Goal: Task Accomplishment & Management: Complete application form

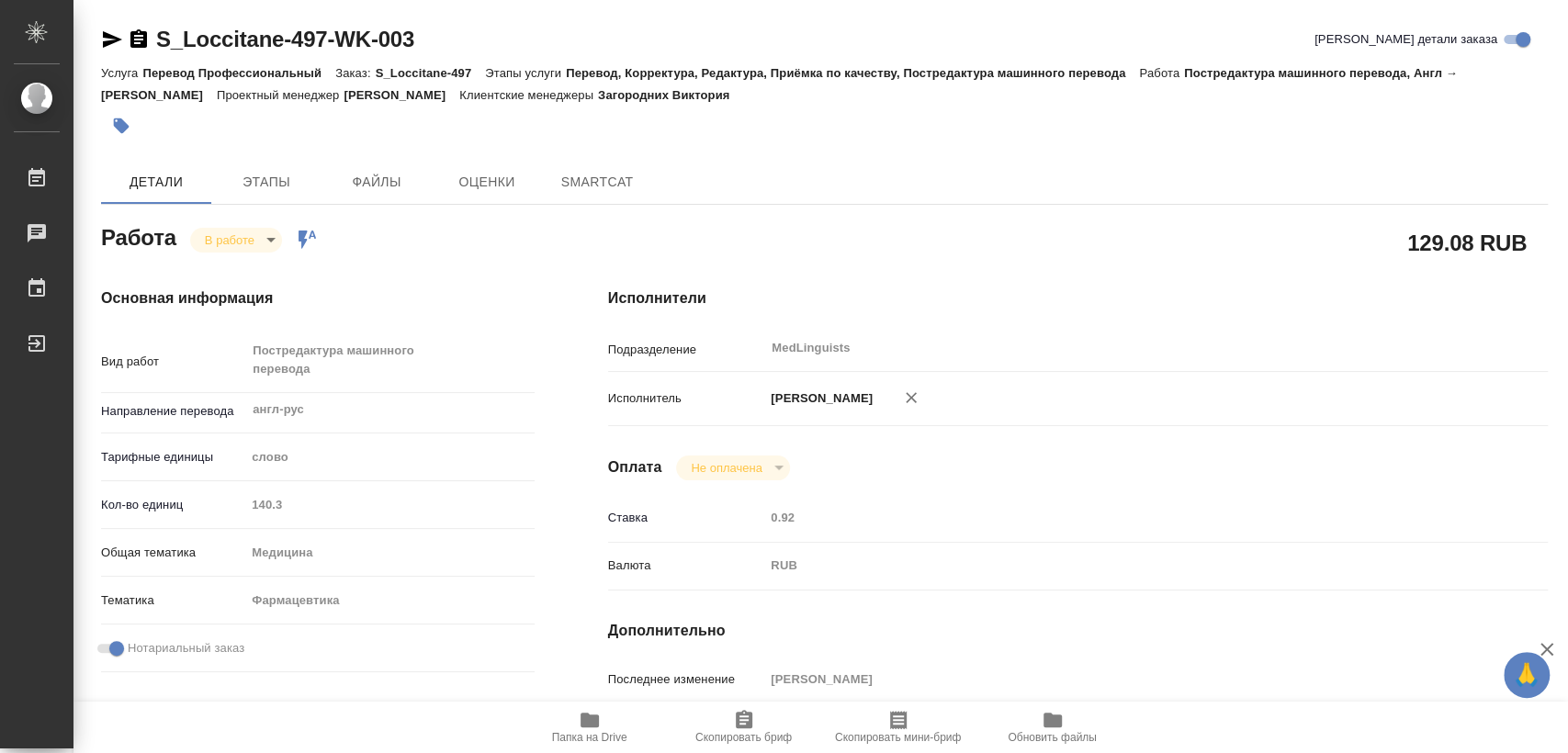
type textarea "x"
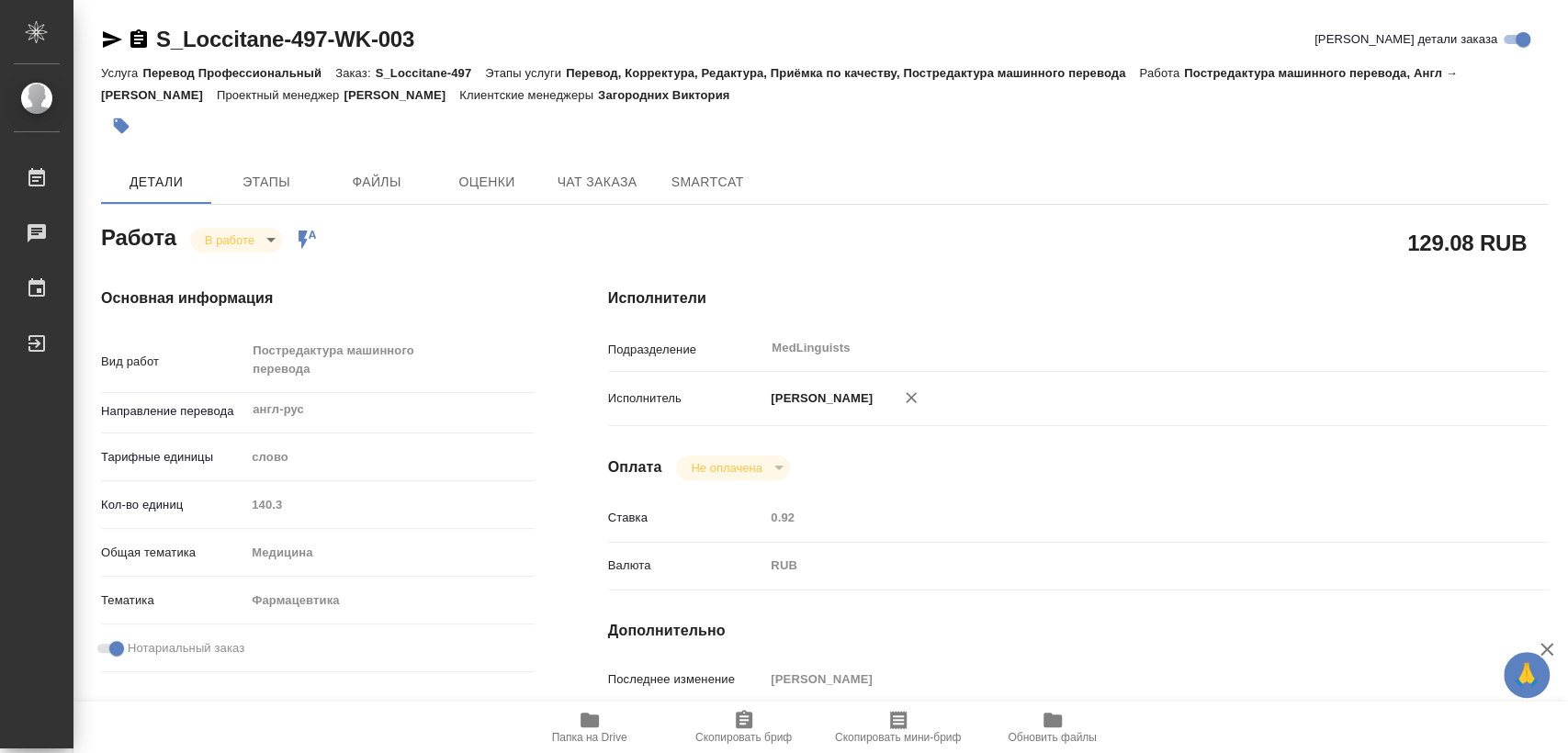
type textarea "x"
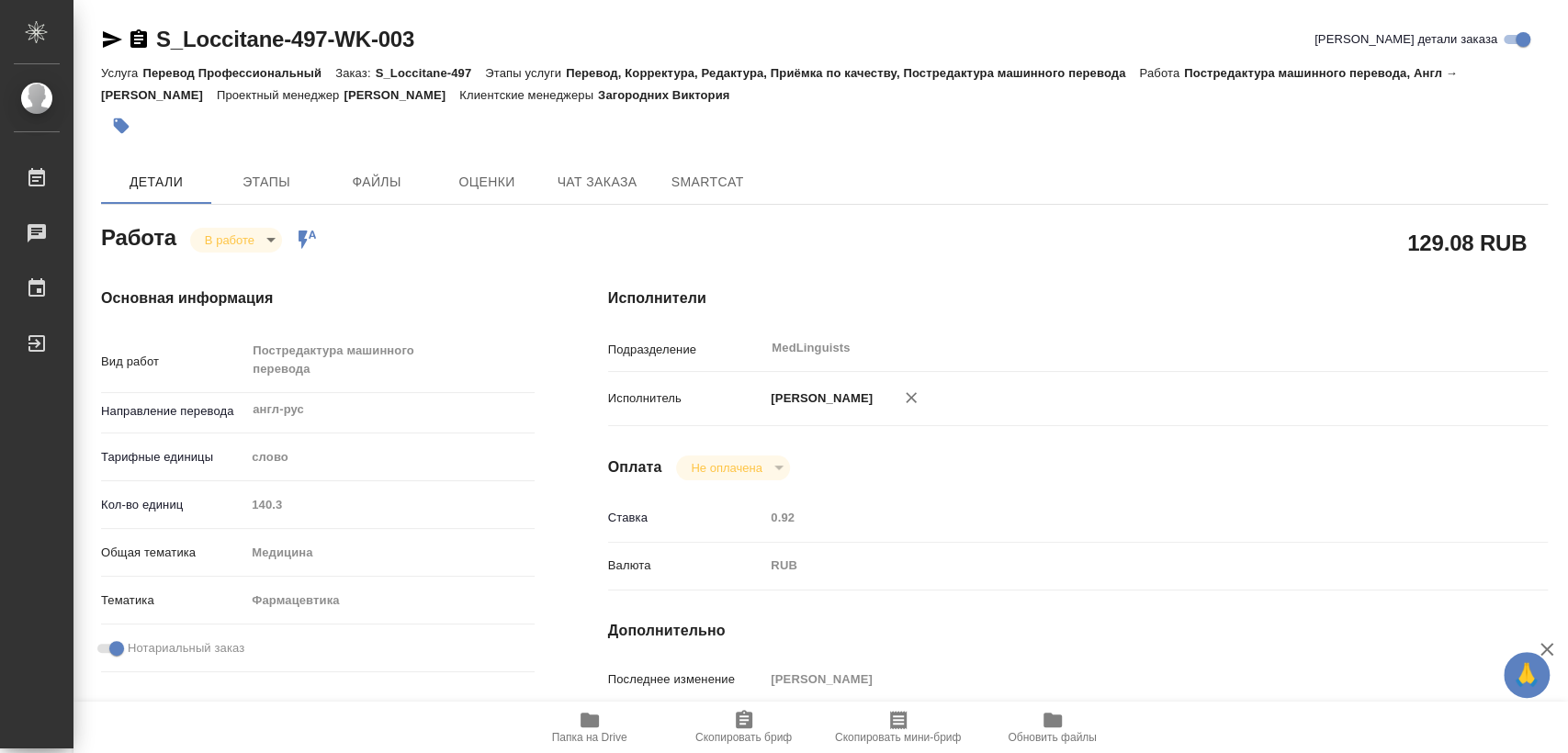
type textarea "x"
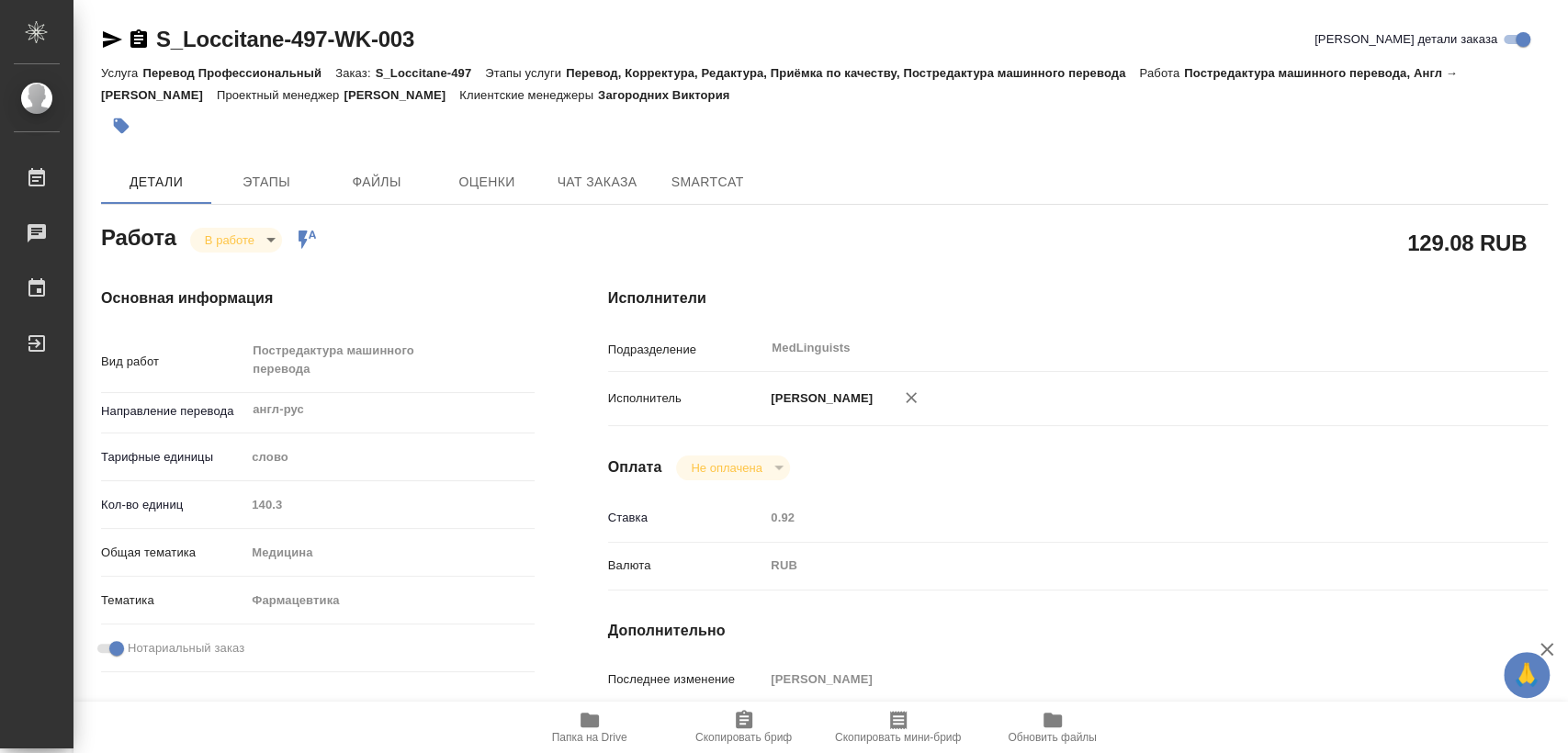
type textarea "x"
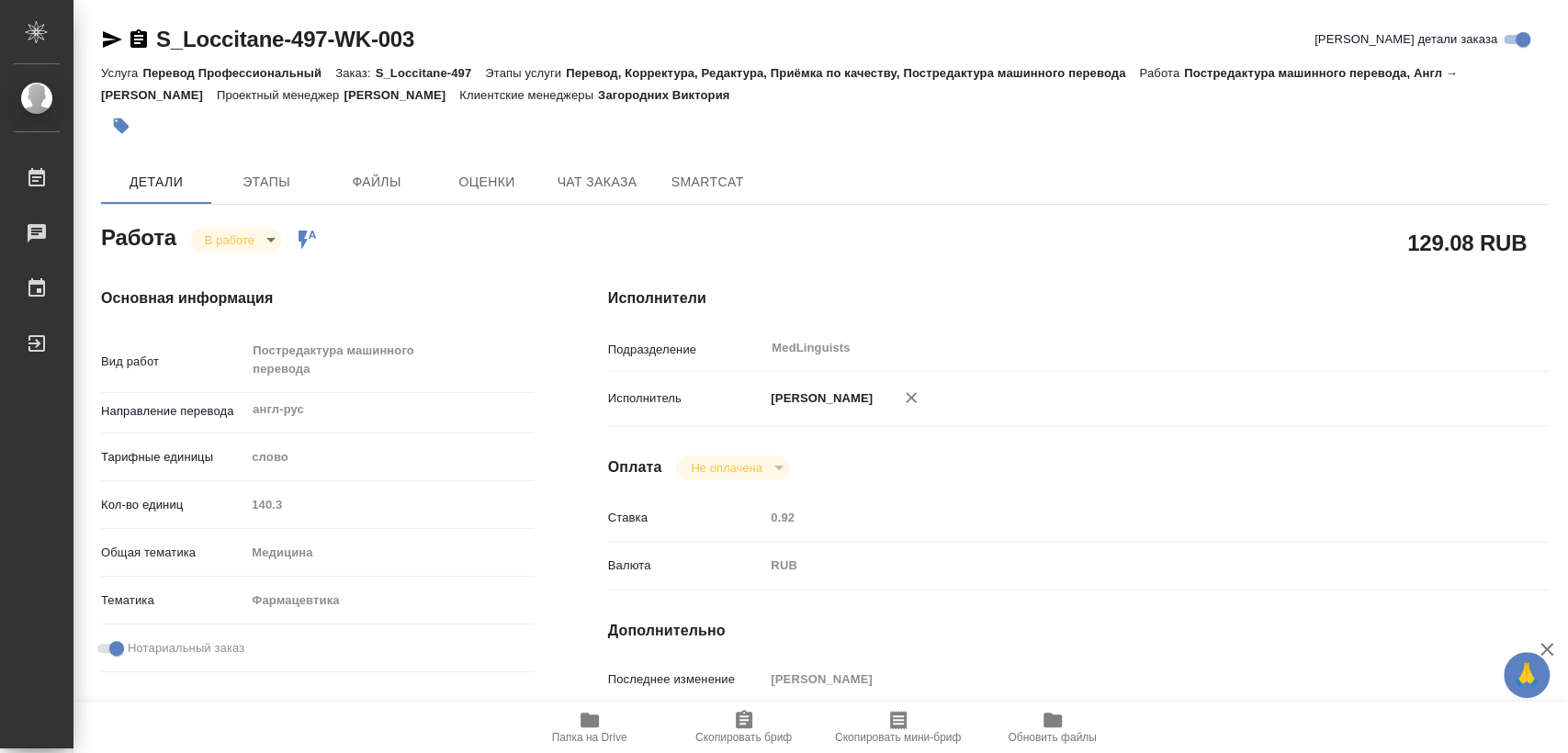
type textarea "x"
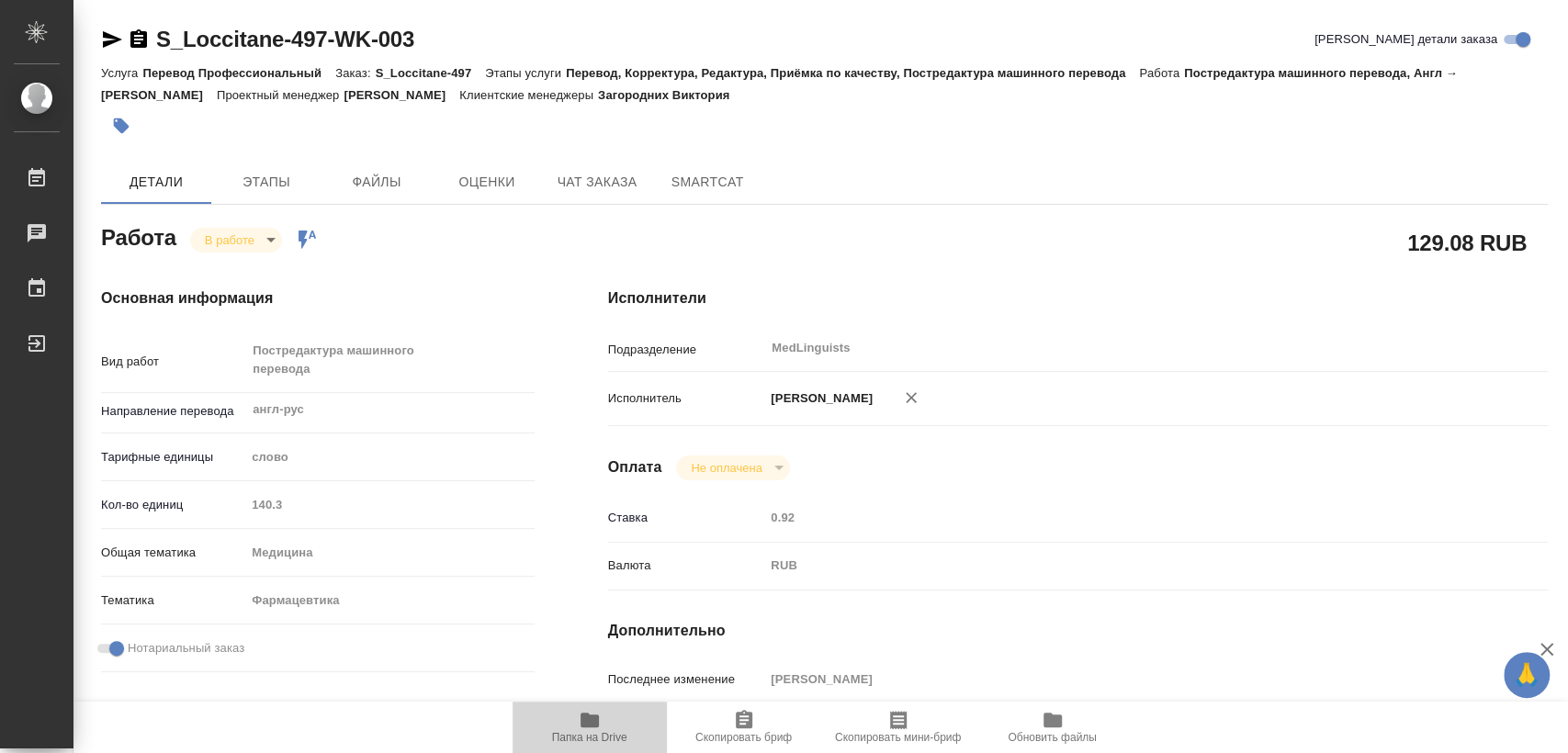
click at [588, 724] on icon "button" at bounding box center [590, 720] width 19 height 15
type textarea "x"
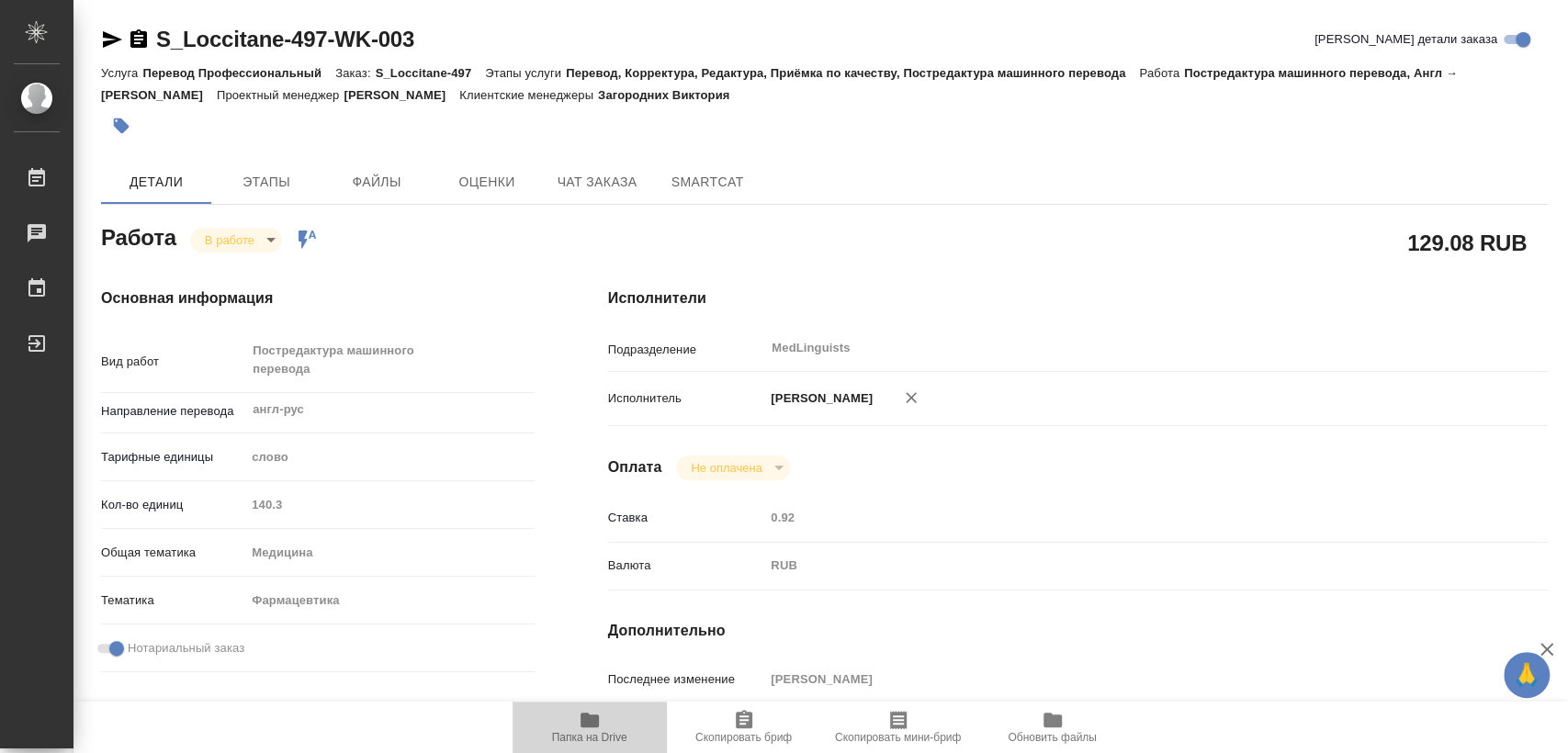
type textarea "x"
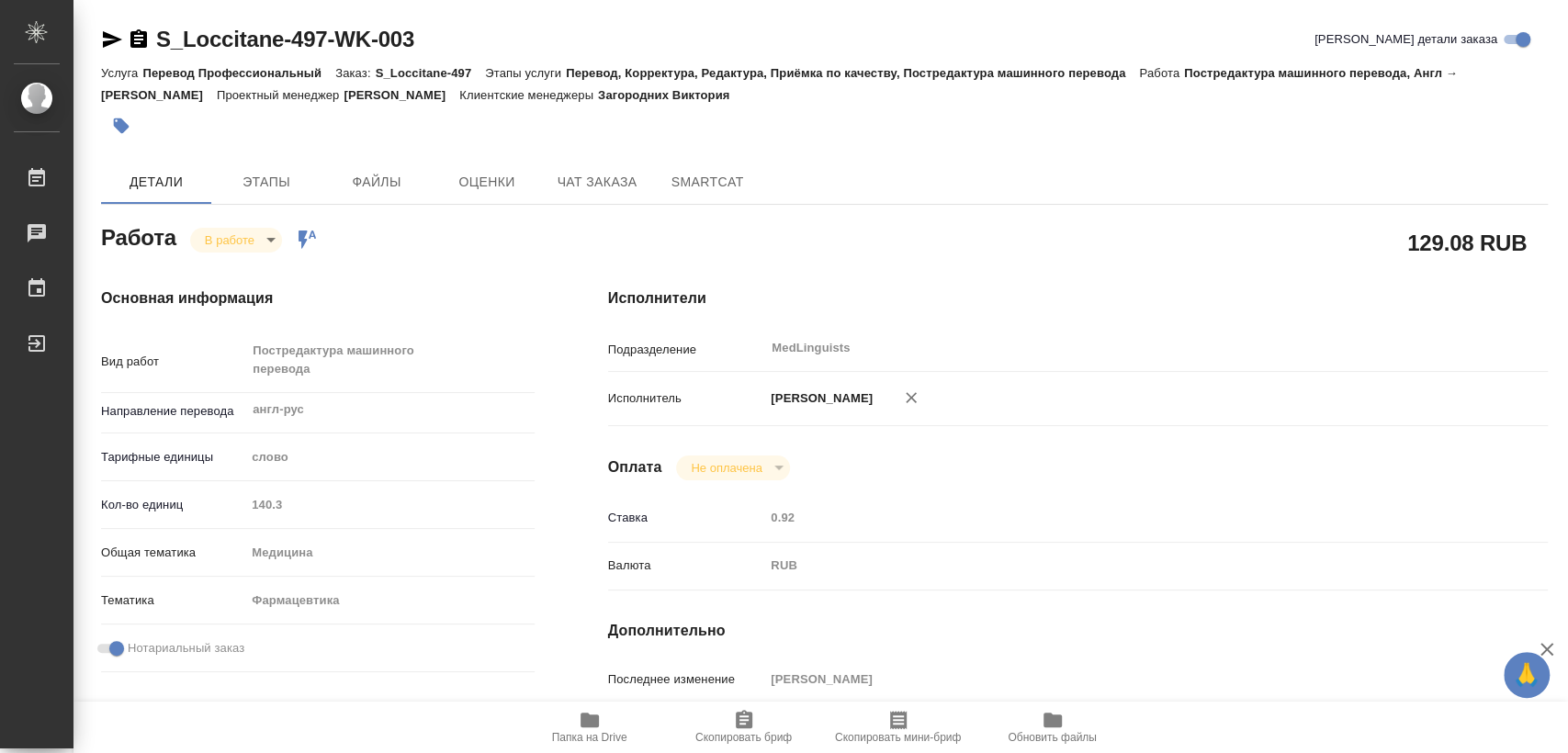
type textarea "x"
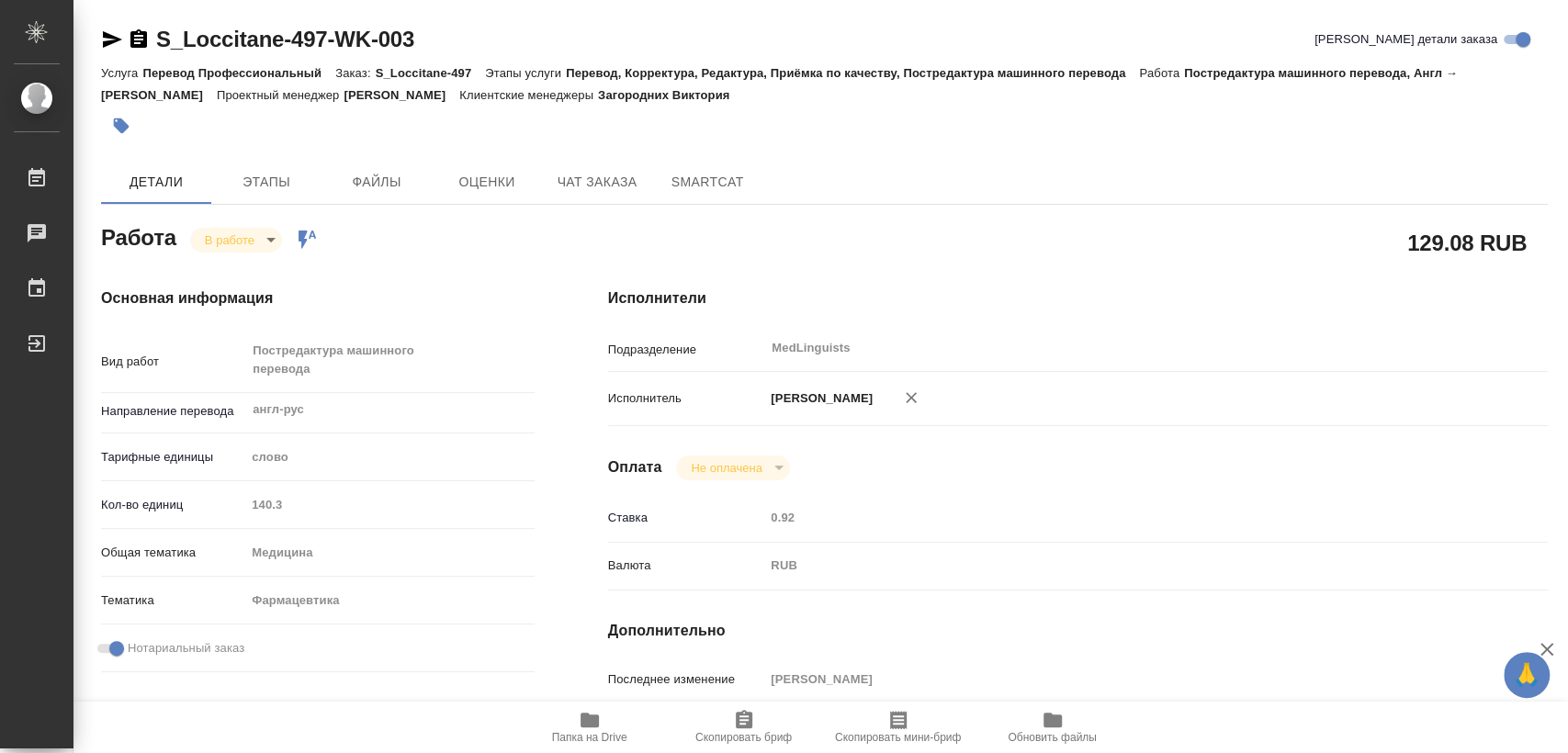
type textarea "x"
click at [248, 237] on body "🙏 .cls-1 fill:#fff; AWATERA Matveeva Elena Работы 0 Чаты График Выйти S_Loccita…" at bounding box center [784, 376] width 1568 height 753
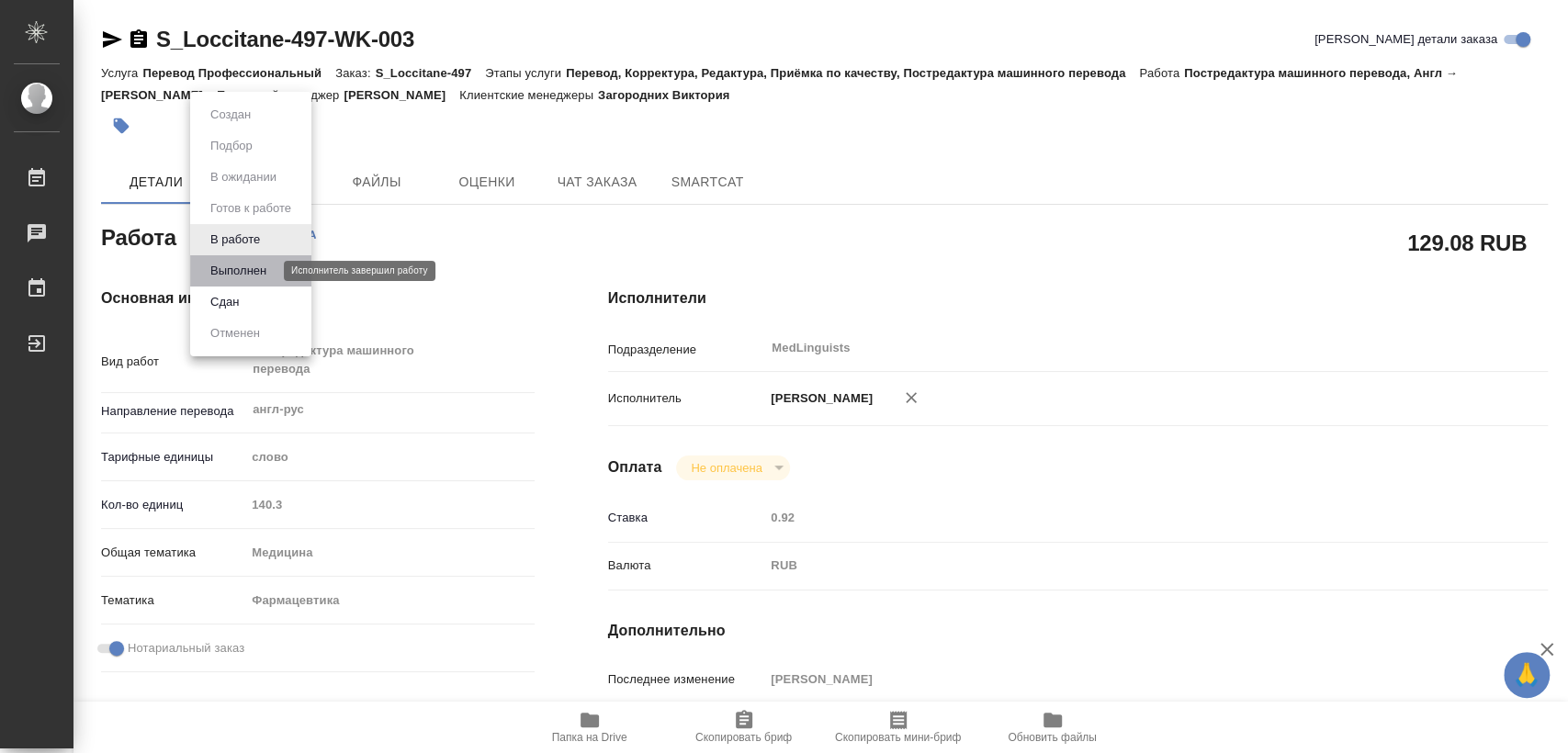
click at [259, 273] on button "Выполнен" at bounding box center [238, 271] width 67 height 21
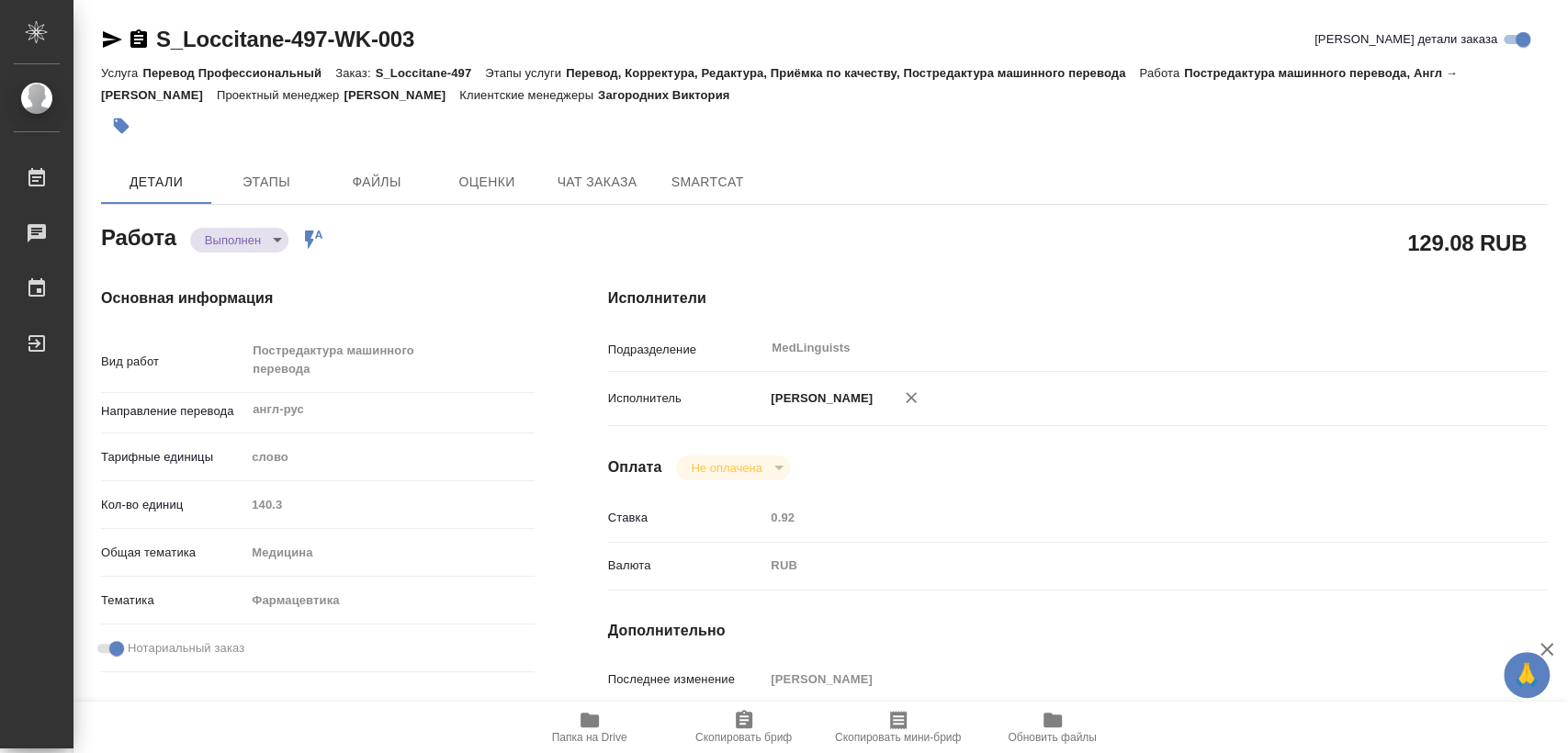
type textarea "x"
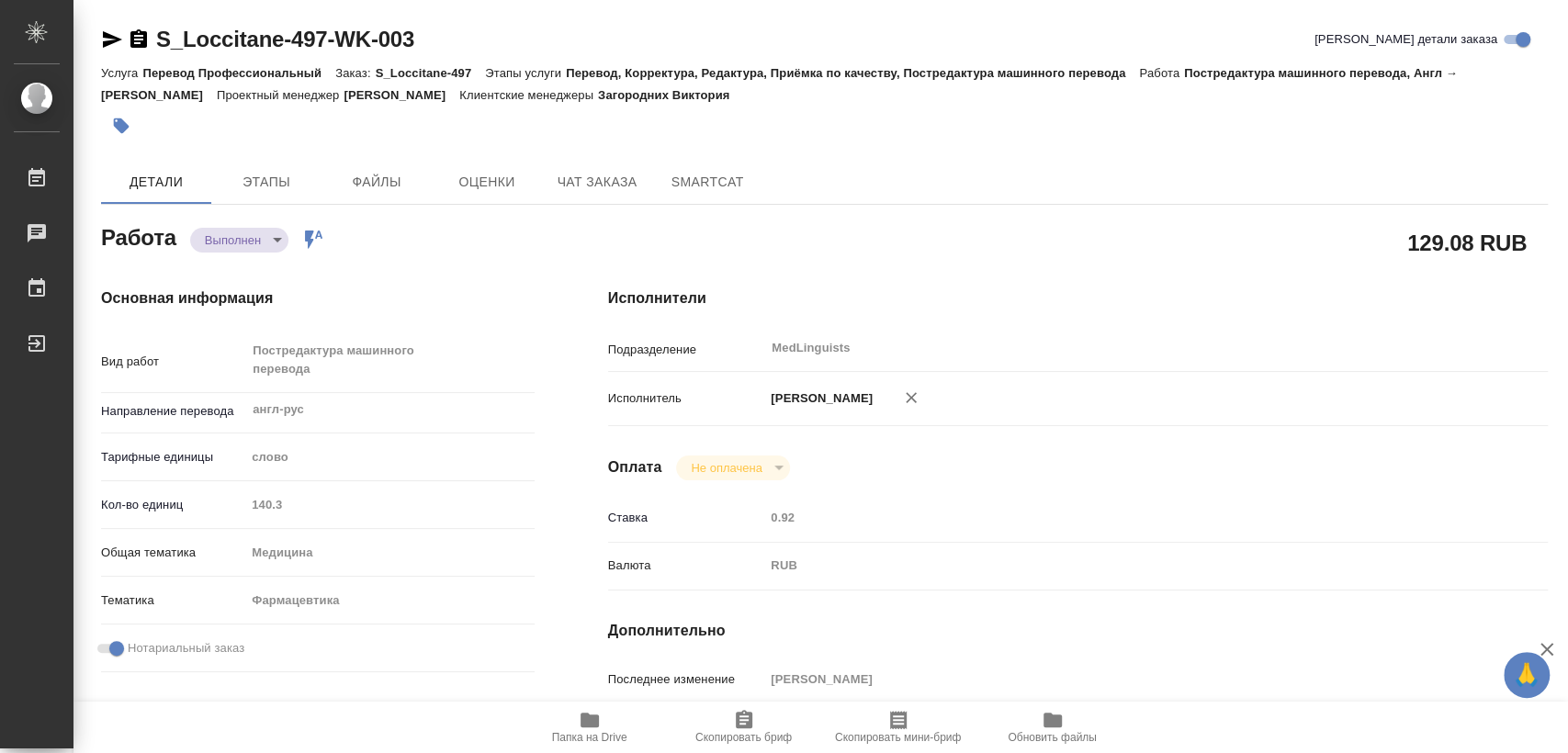
type textarea "x"
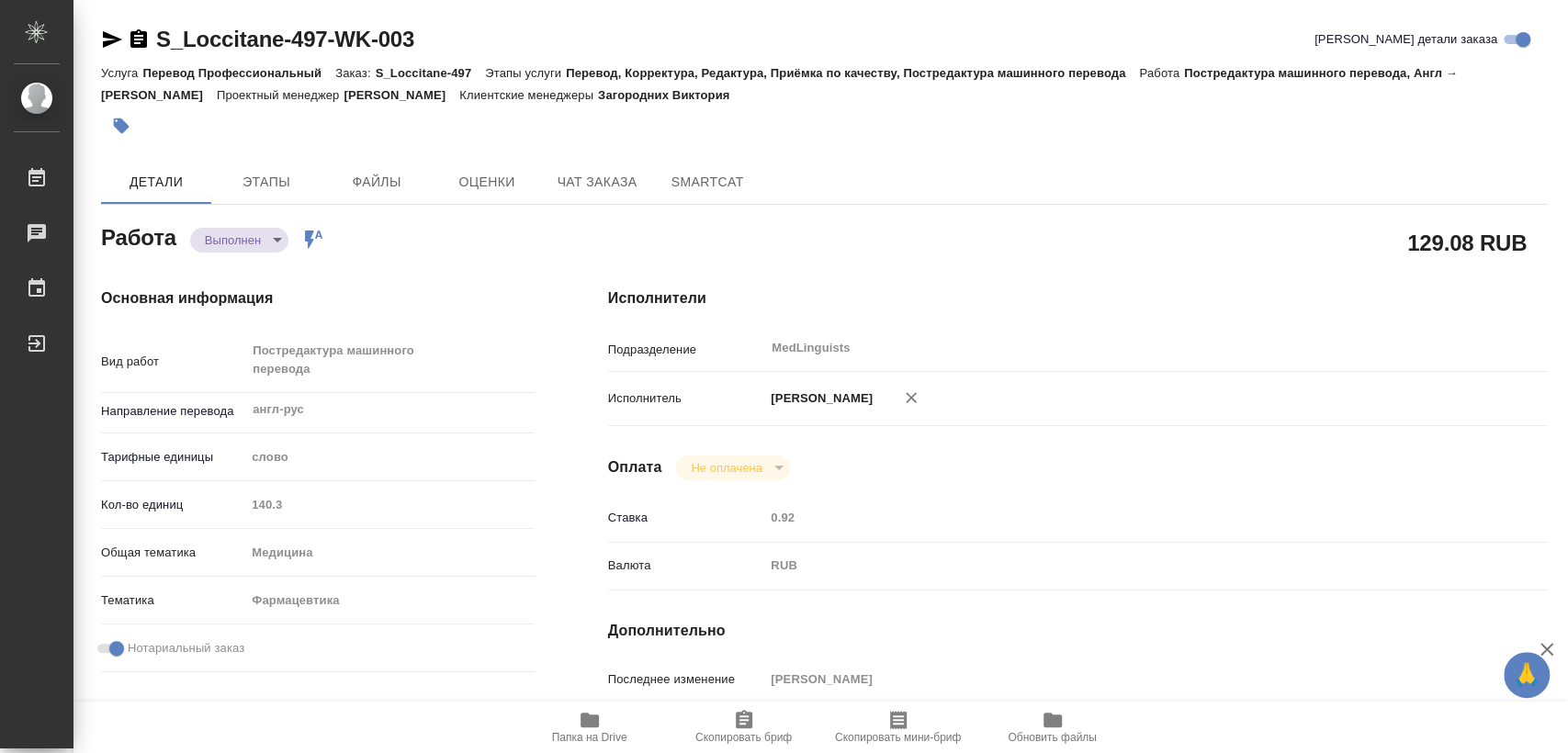
type textarea "x"
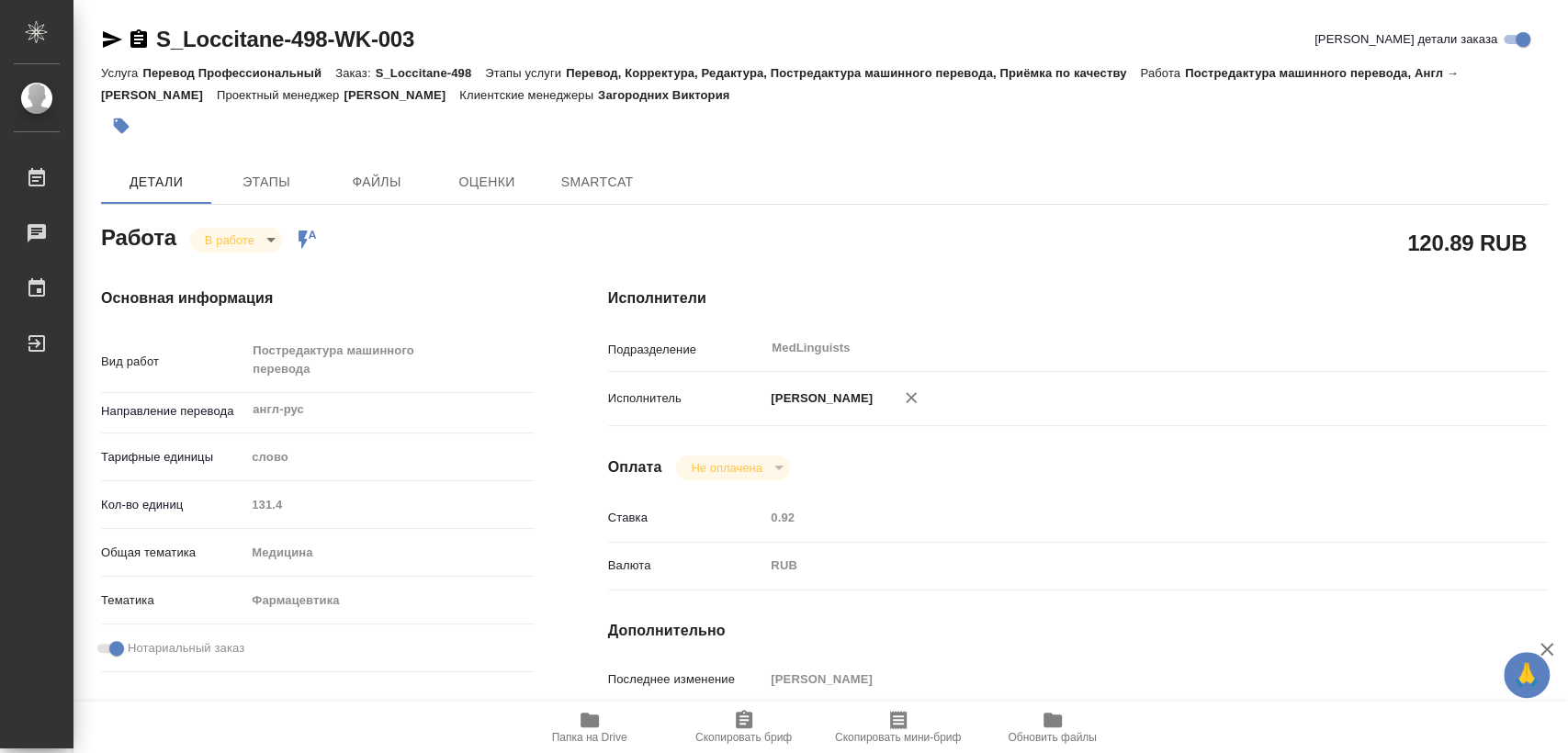
type textarea "x"
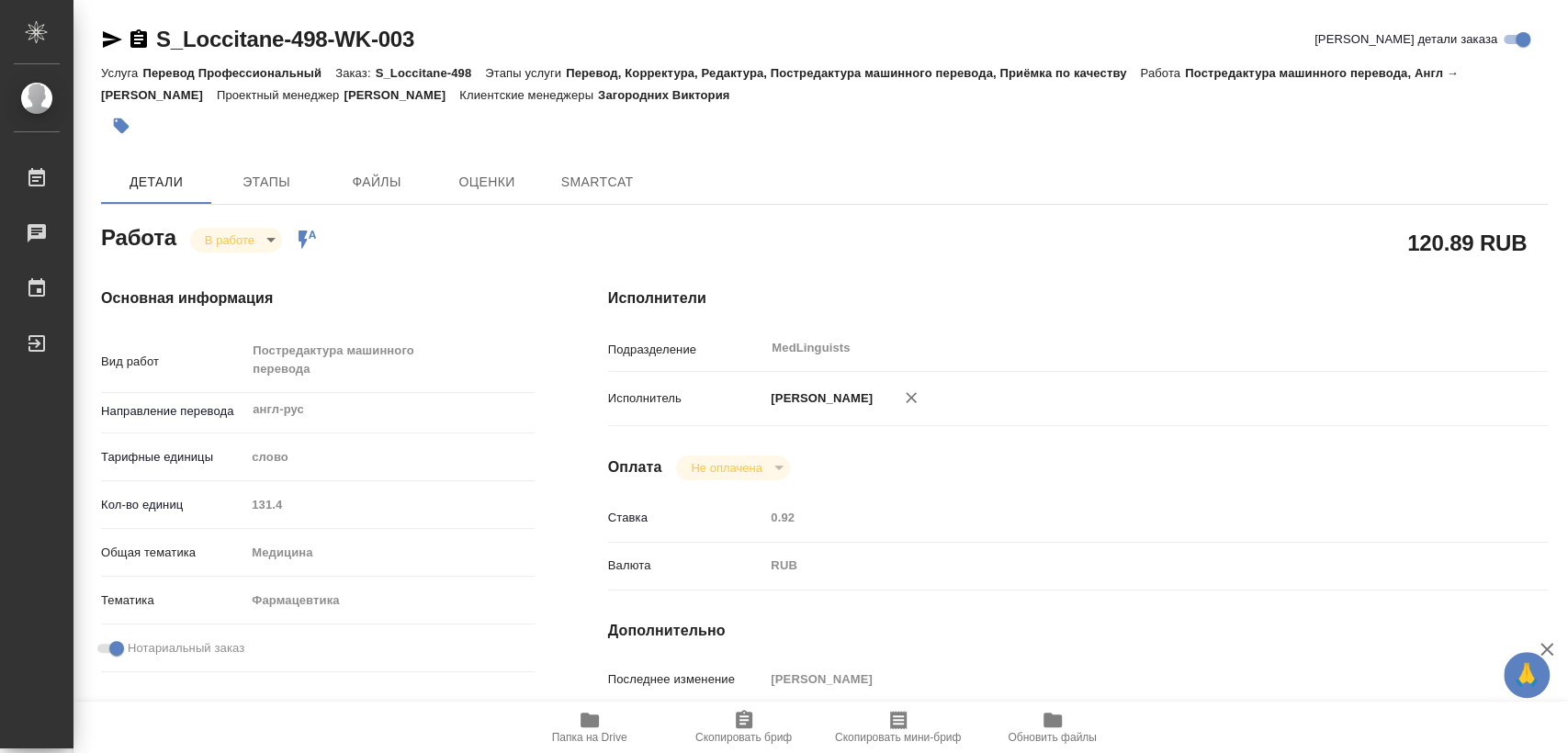
type textarea "x"
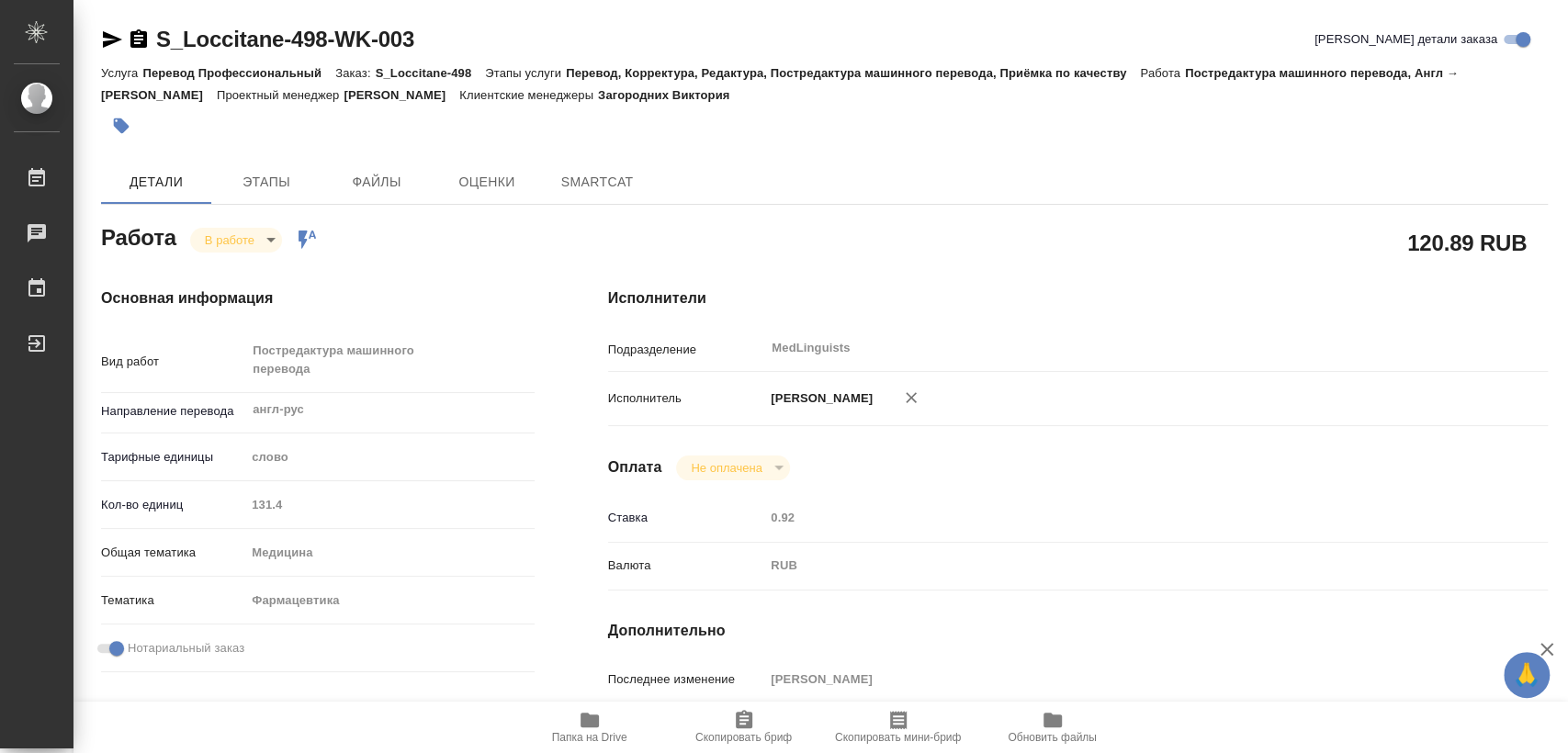
type textarea "x"
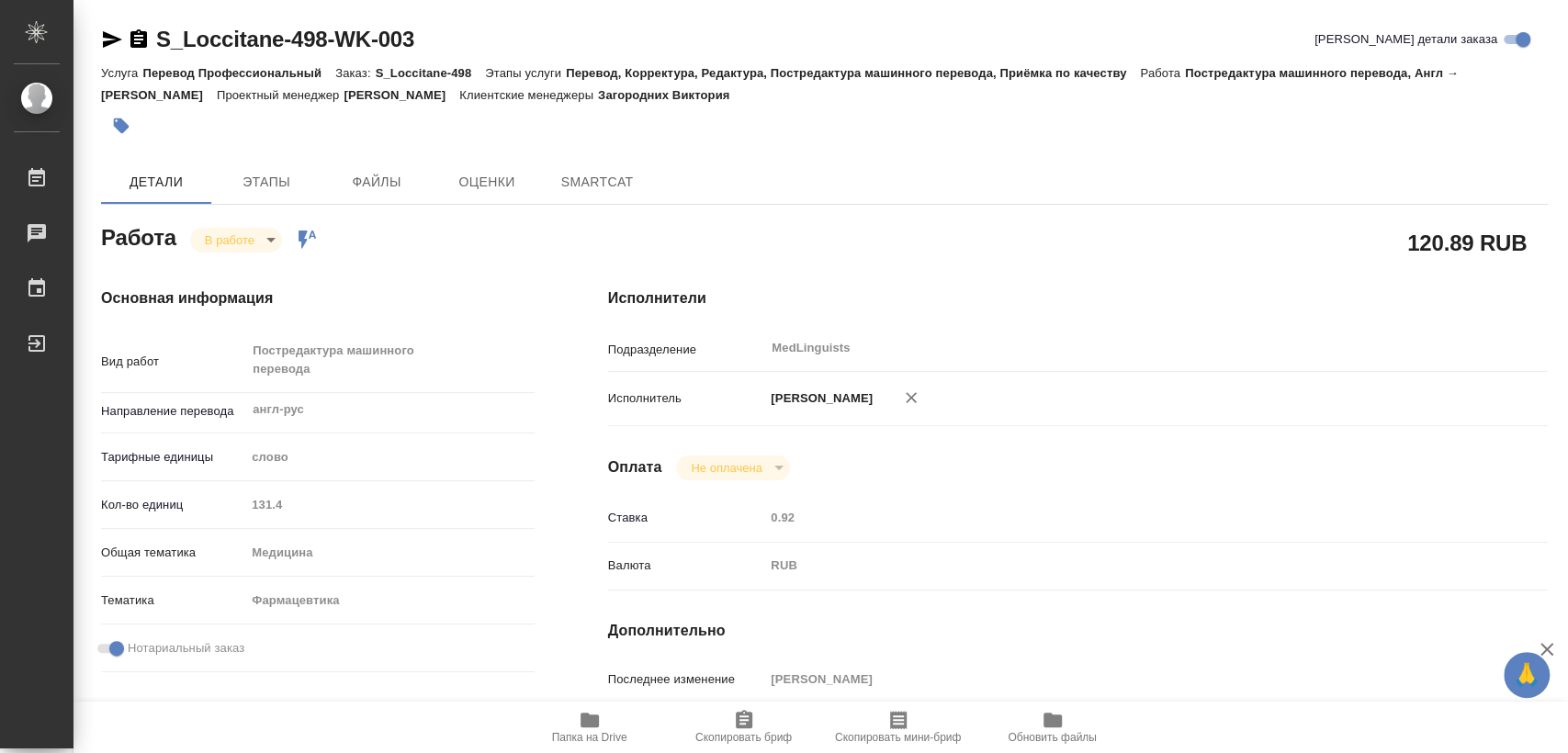
type textarea "x"
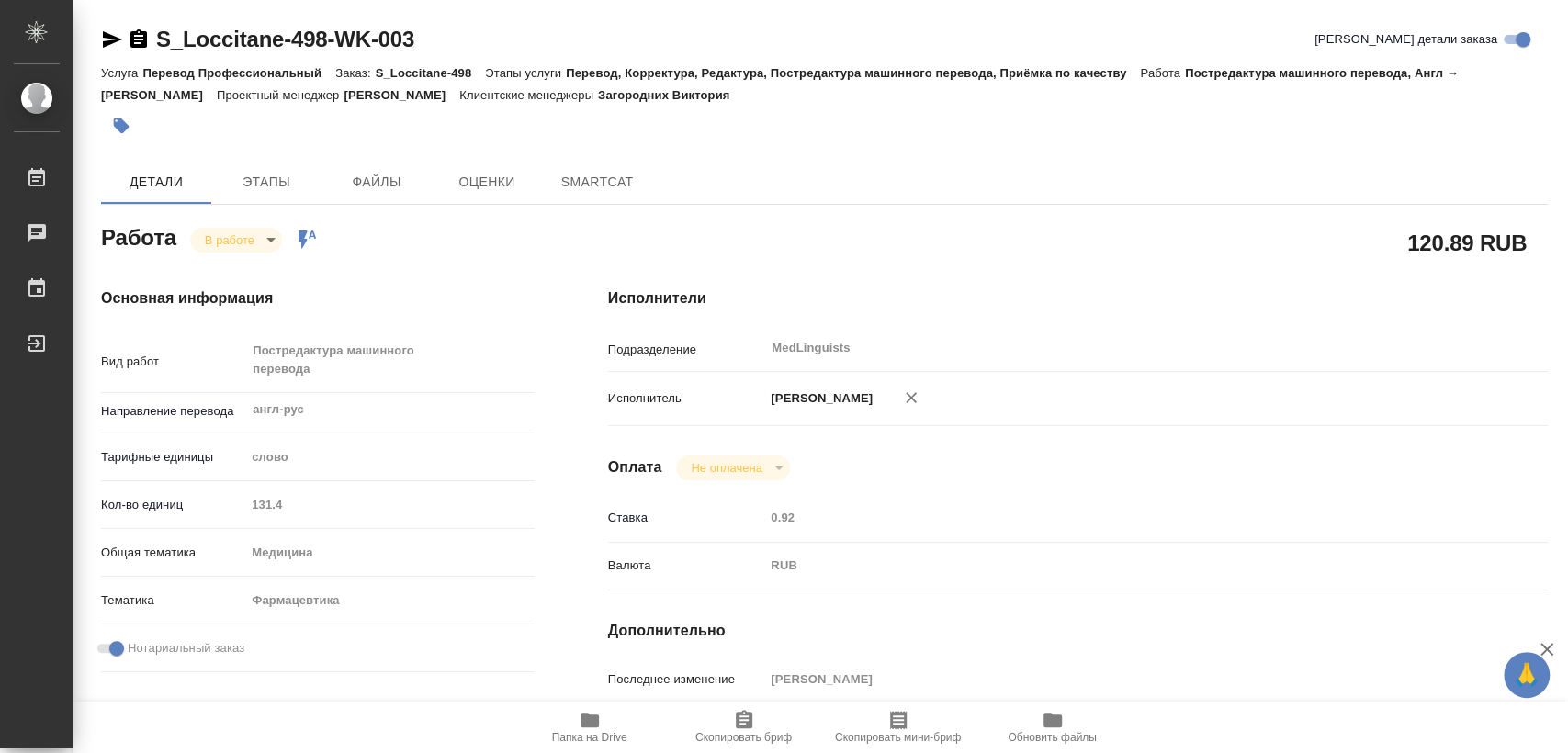
type textarea "x"
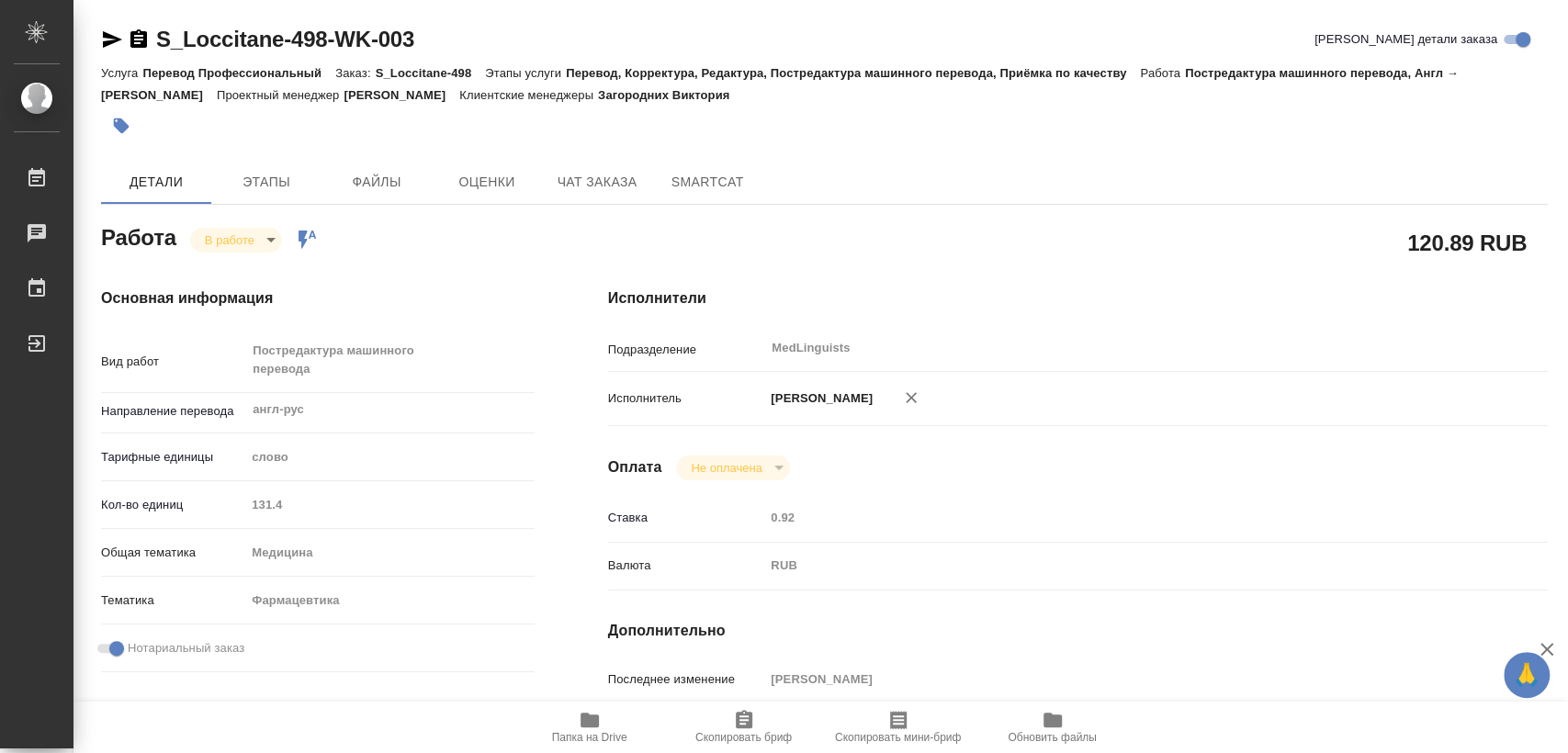
type textarea "x"
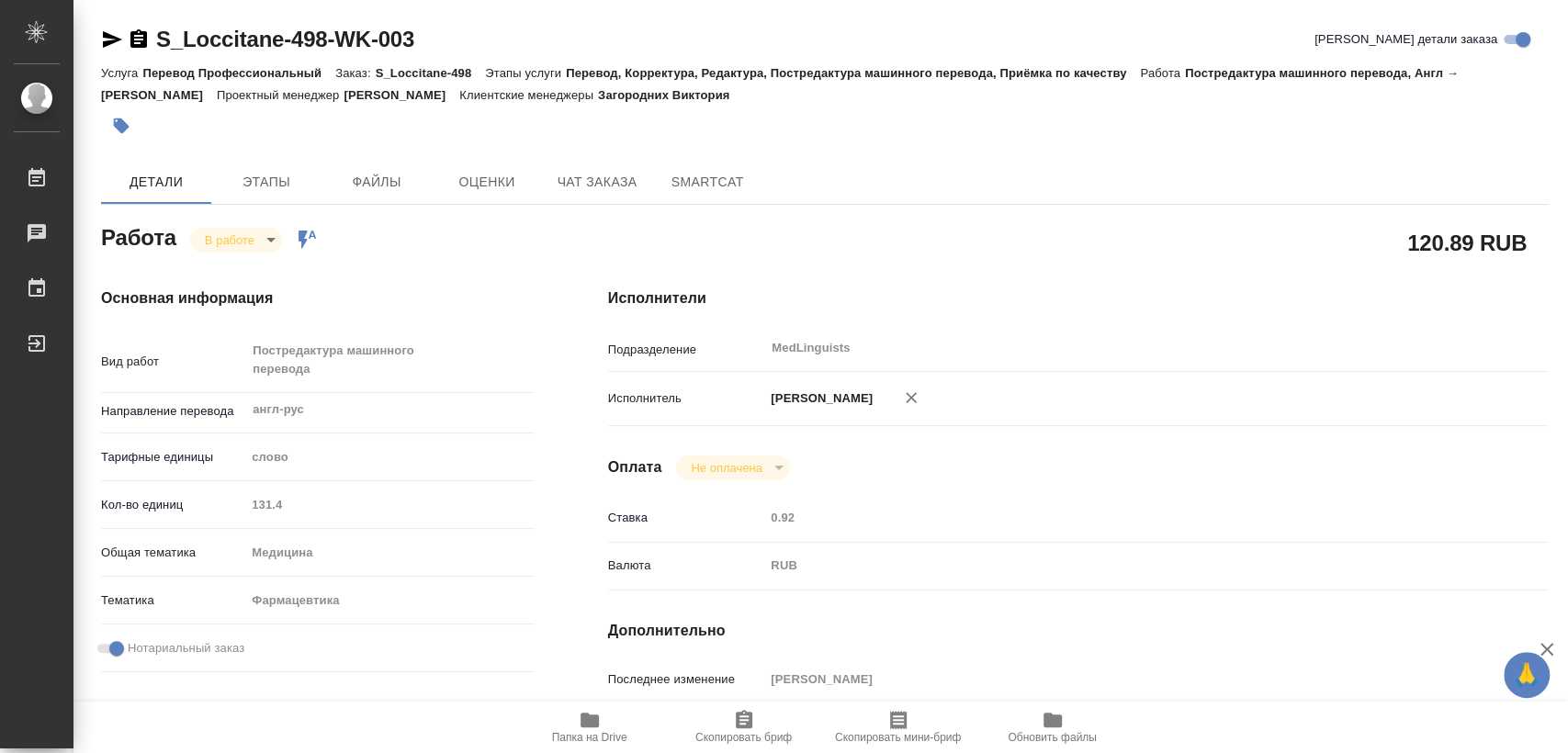
click at [595, 738] on span "Папка на Drive" at bounding box center [590, 738] width 76 height 13
type textarea "x"
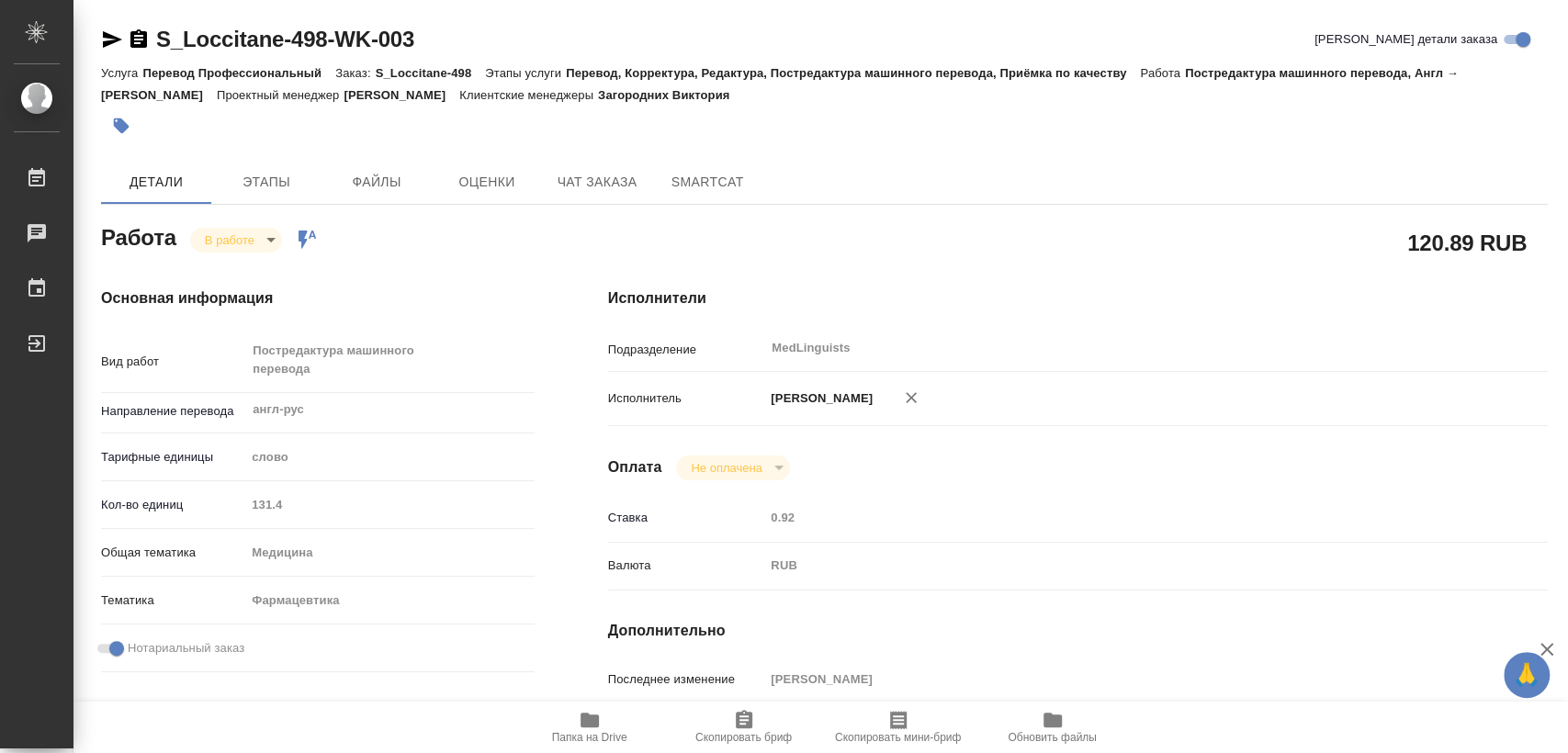
type textarea "x"
click at [253, 248] on body "🙏 .cls-1 fill:#fff; AWATERA Matveeva Elena Работы 0 Чаты График Выйти S_Loccita…" at bounding box center [784, 376] width 1568 height 753
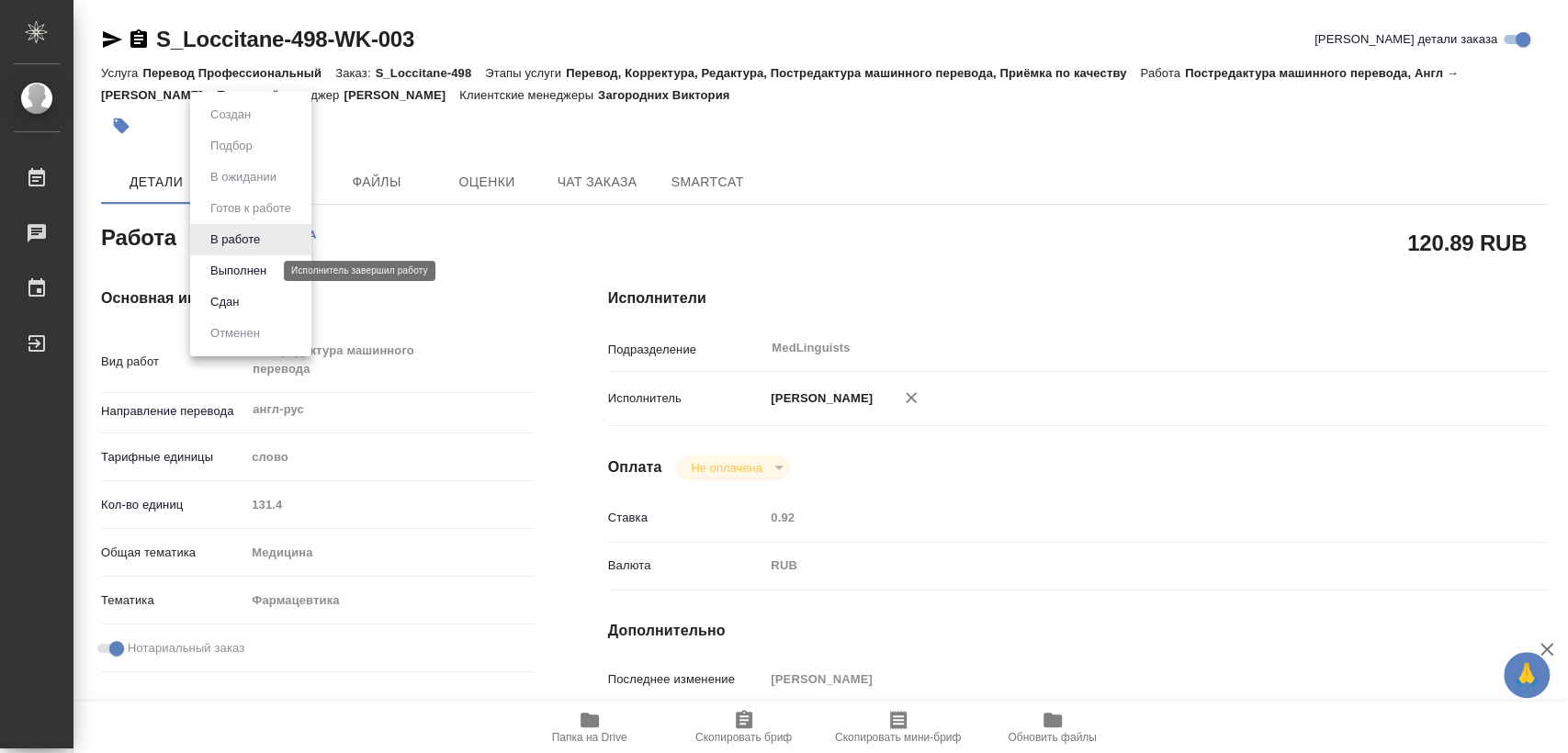
click at [268, 270] on button "Выполнен" at bounding box center [238, 271] width 67 height 21
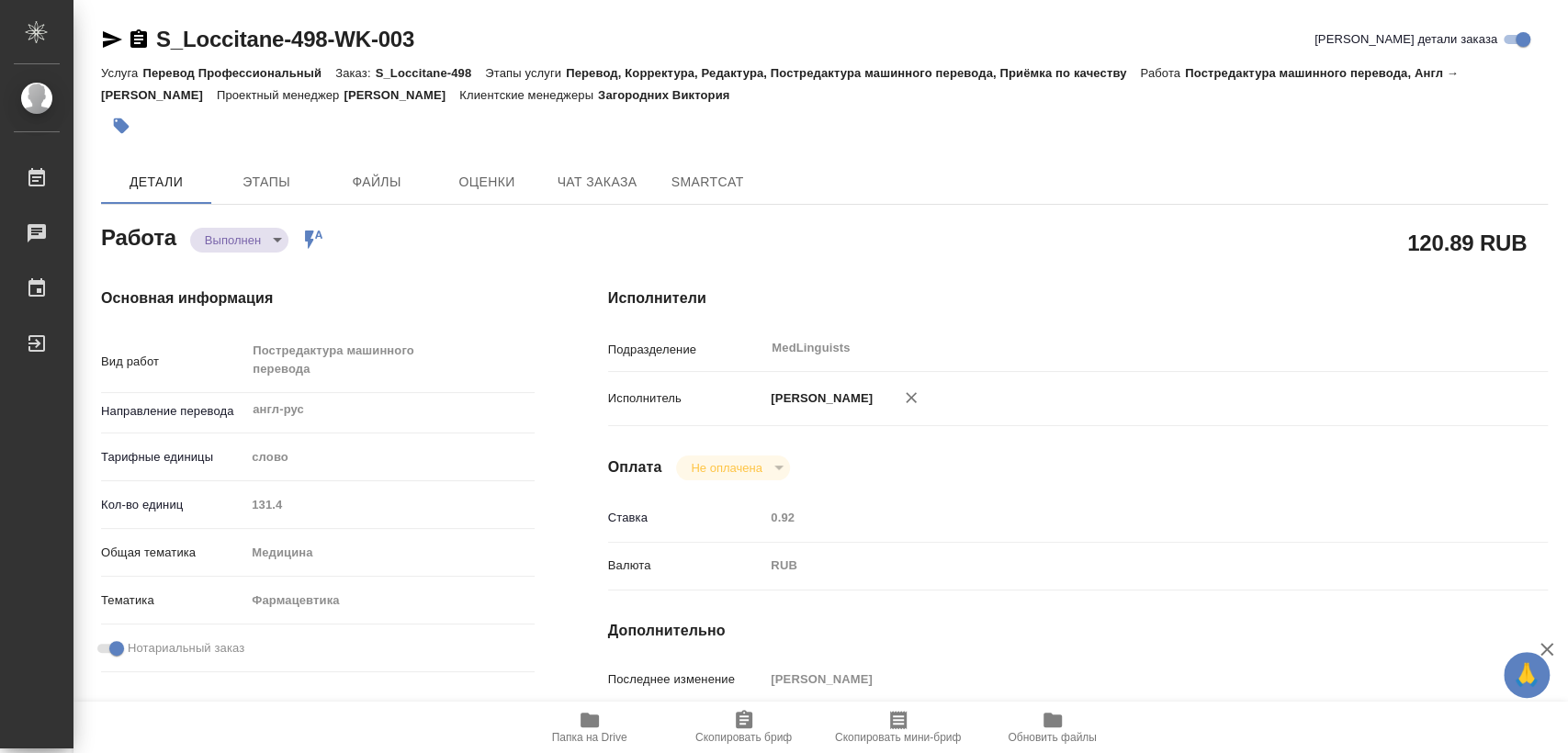
type textarea "x"
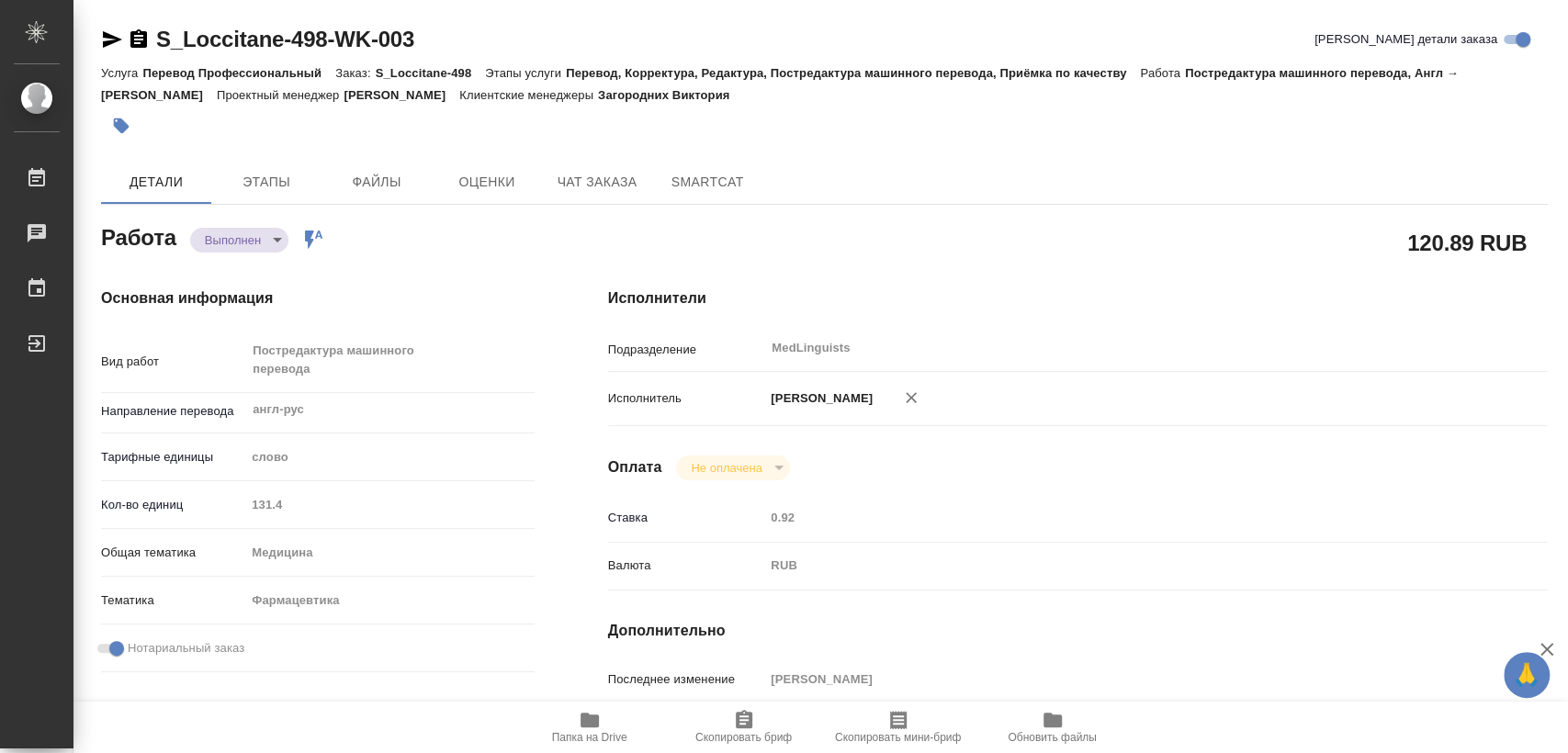
type textarea "x"
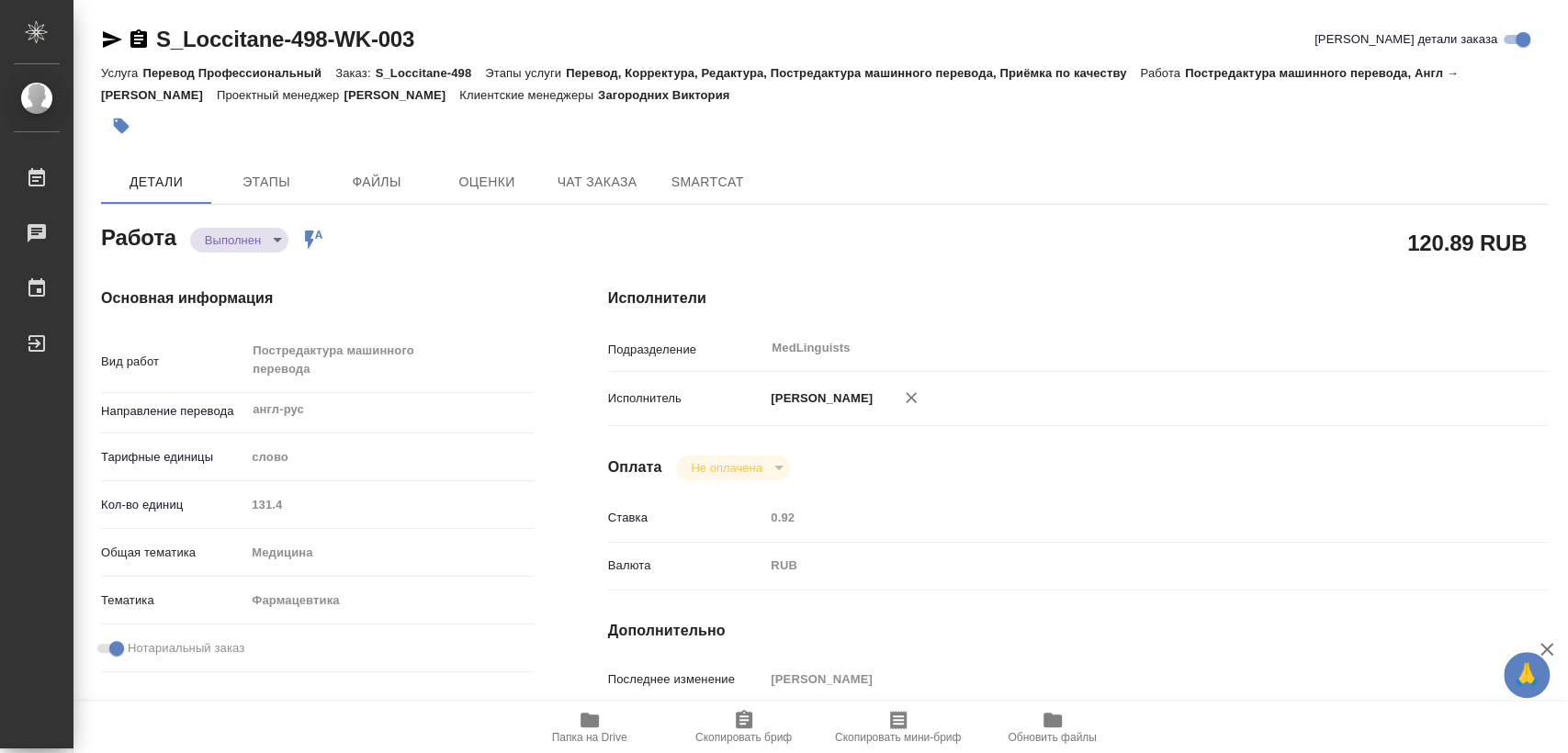
type textarea "x"
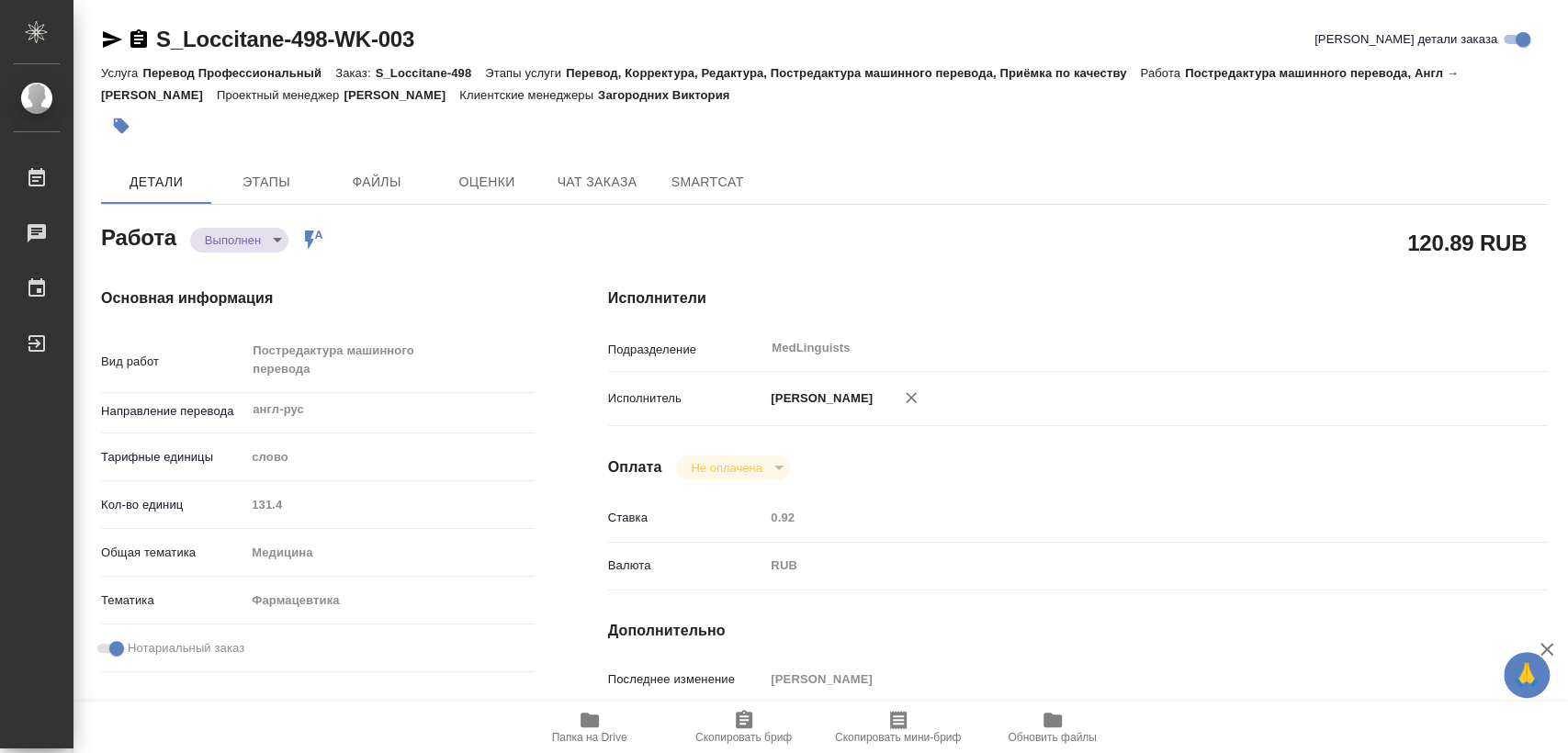
type textarea "x"
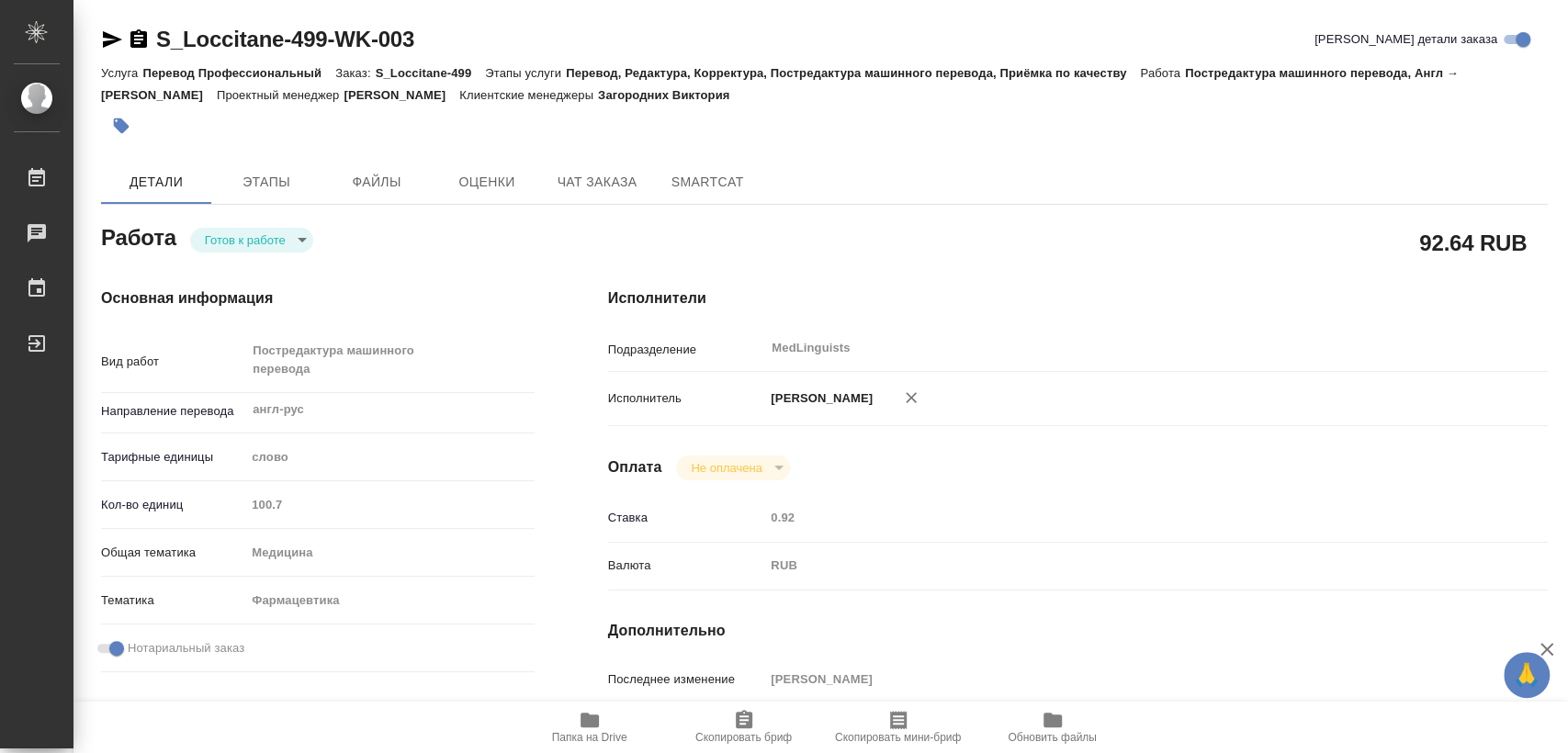
type textarea "x"
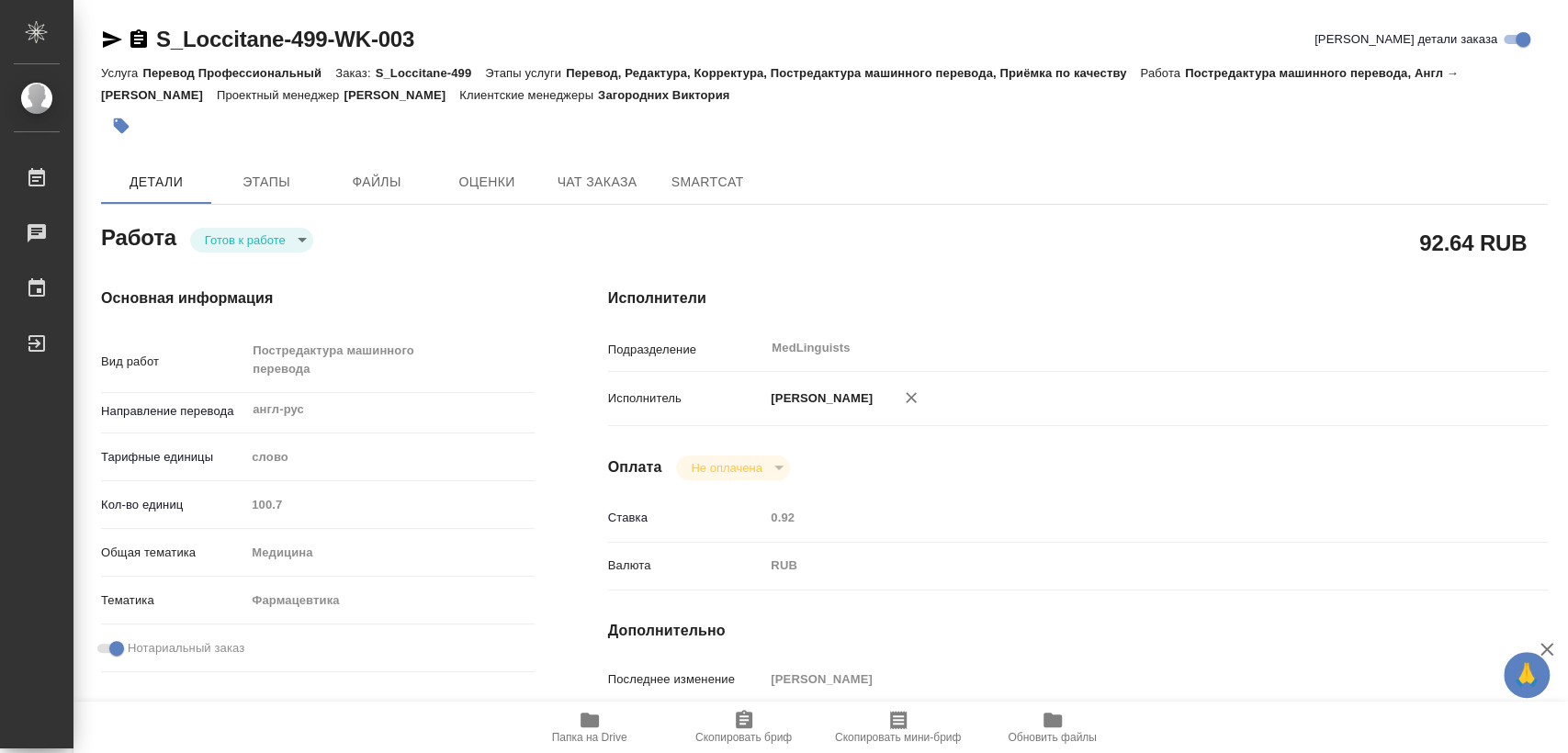
type textarea "x"
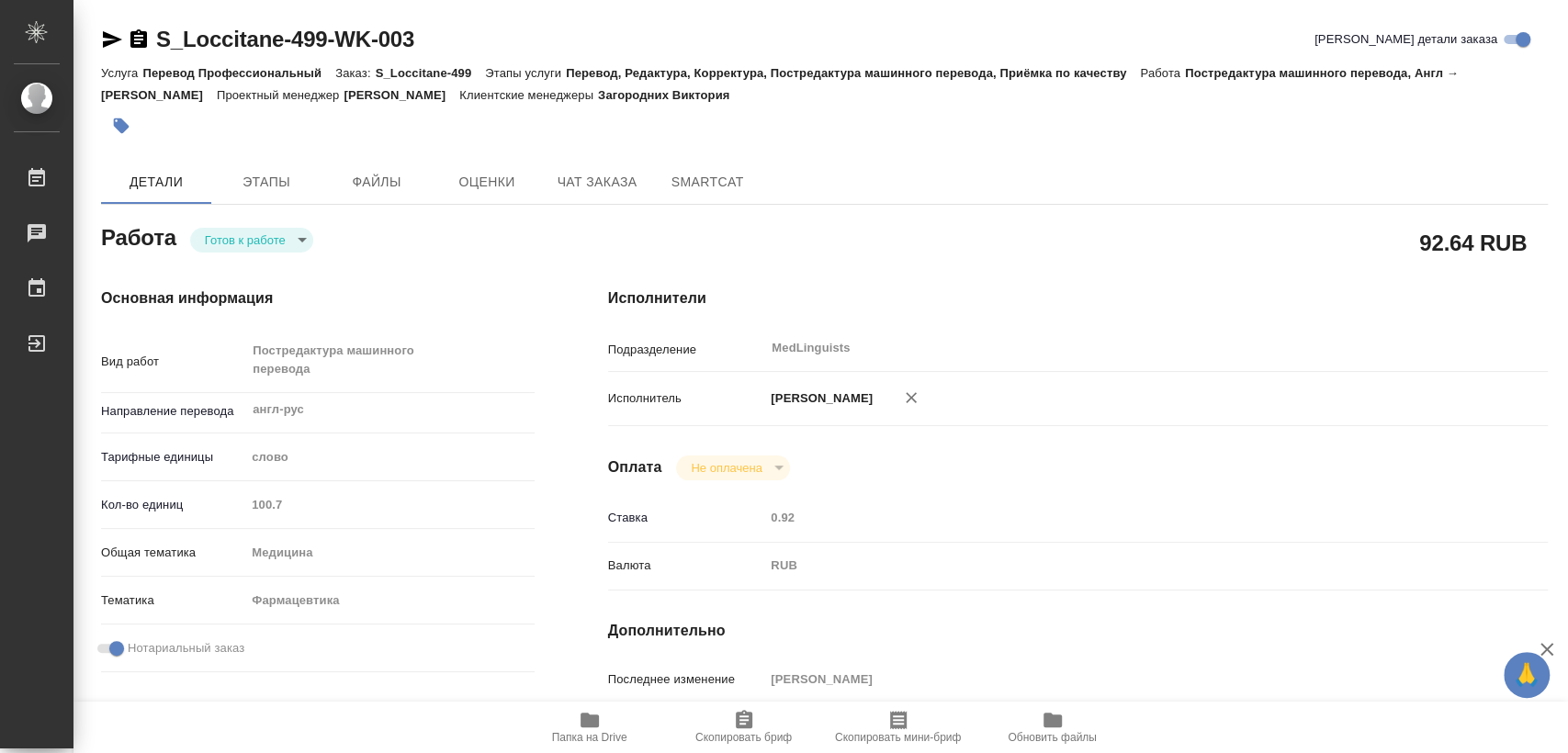
type textarea "x"
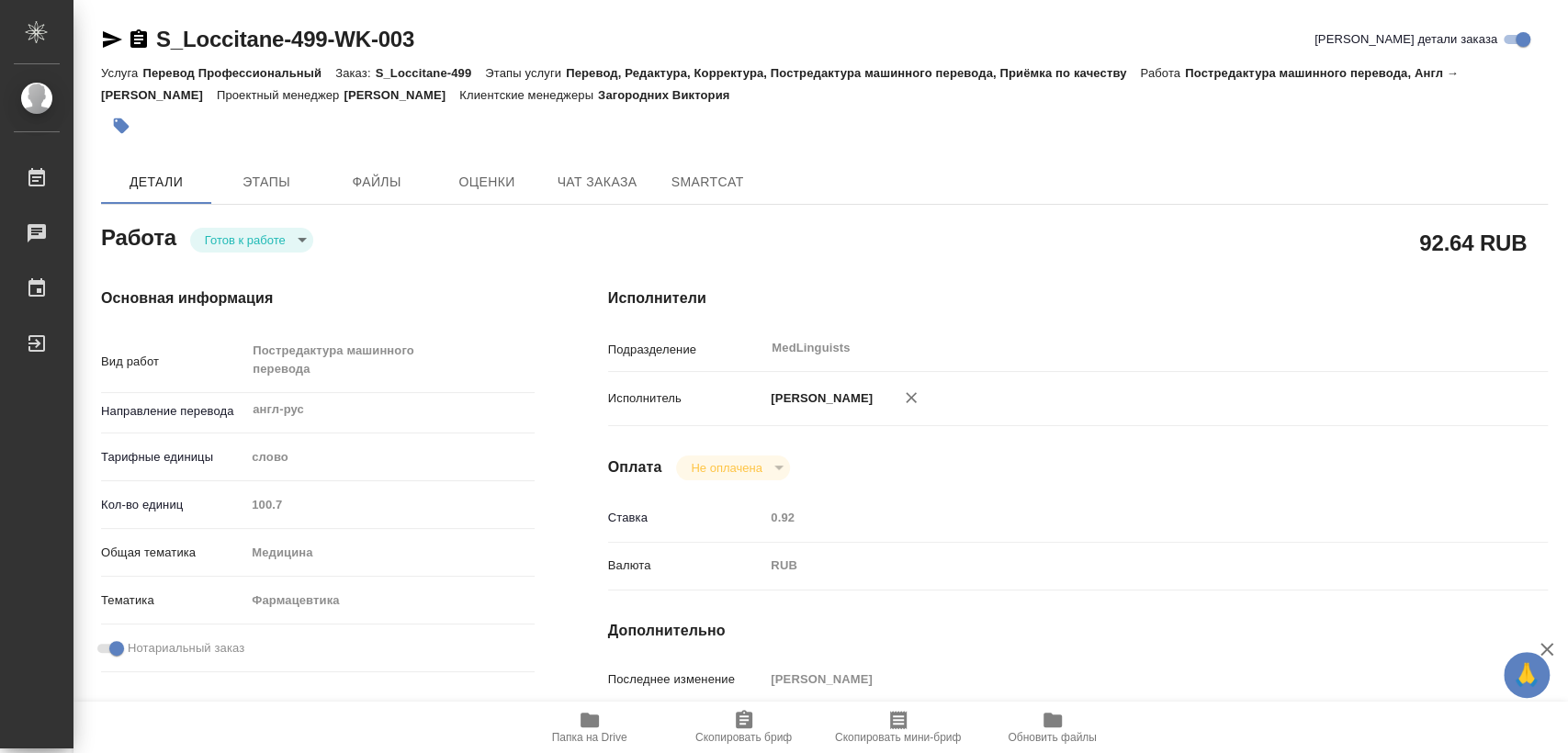
type textarea "x"
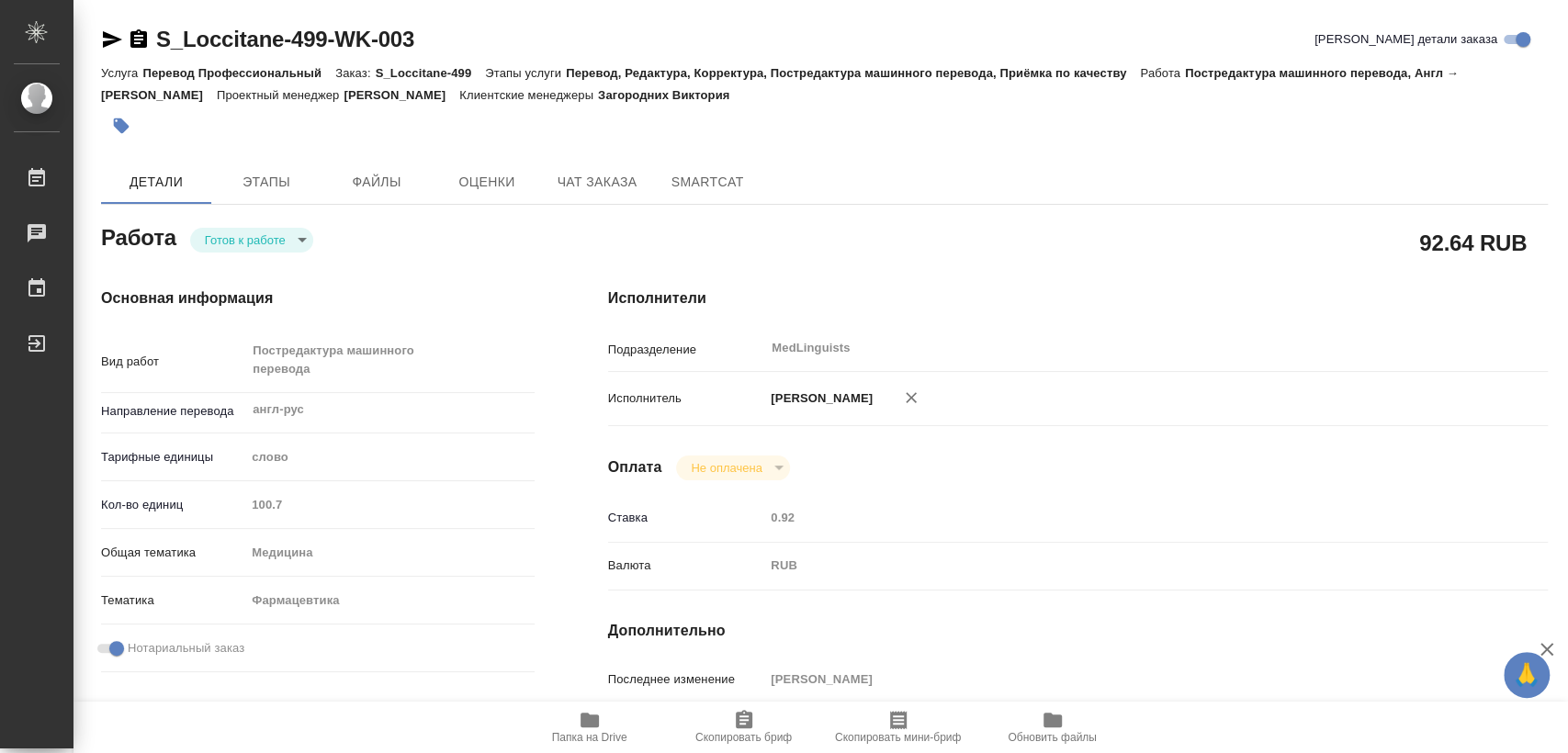
click at [600, 732] on span "Папка на Drive" at bounding box center [590, 738] width 76 height 13
click at [258, 230] on body "🙏 .cls-1 fill:#fff; AWATERA Matveeva Elena Работы 0 Чаты График Выйти S_Loccita…" at bounding box center [784, 376] width 1568 height 753
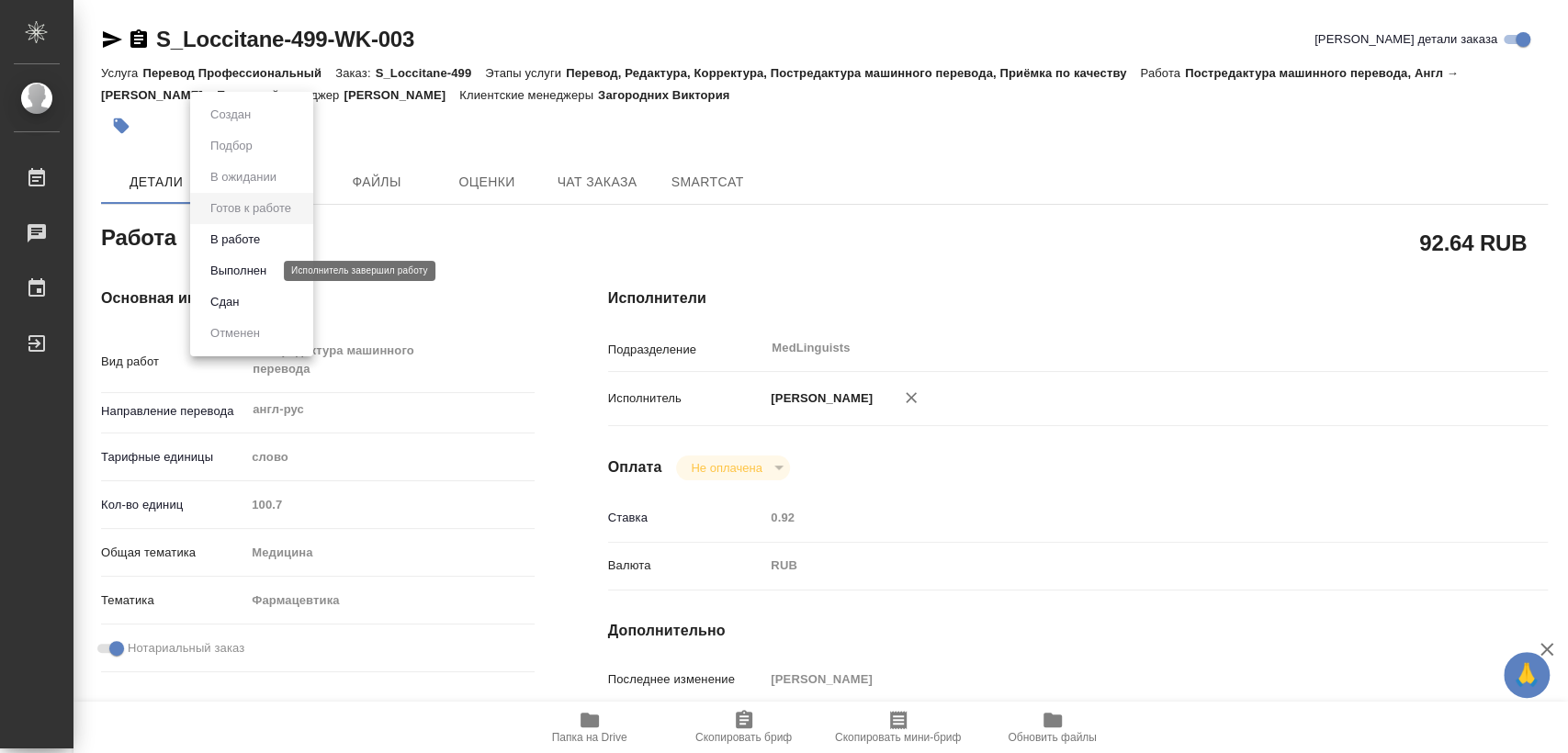
click at [263, 274] on button "Выполнен" at bounding box center [238, 271] width 67 height 21
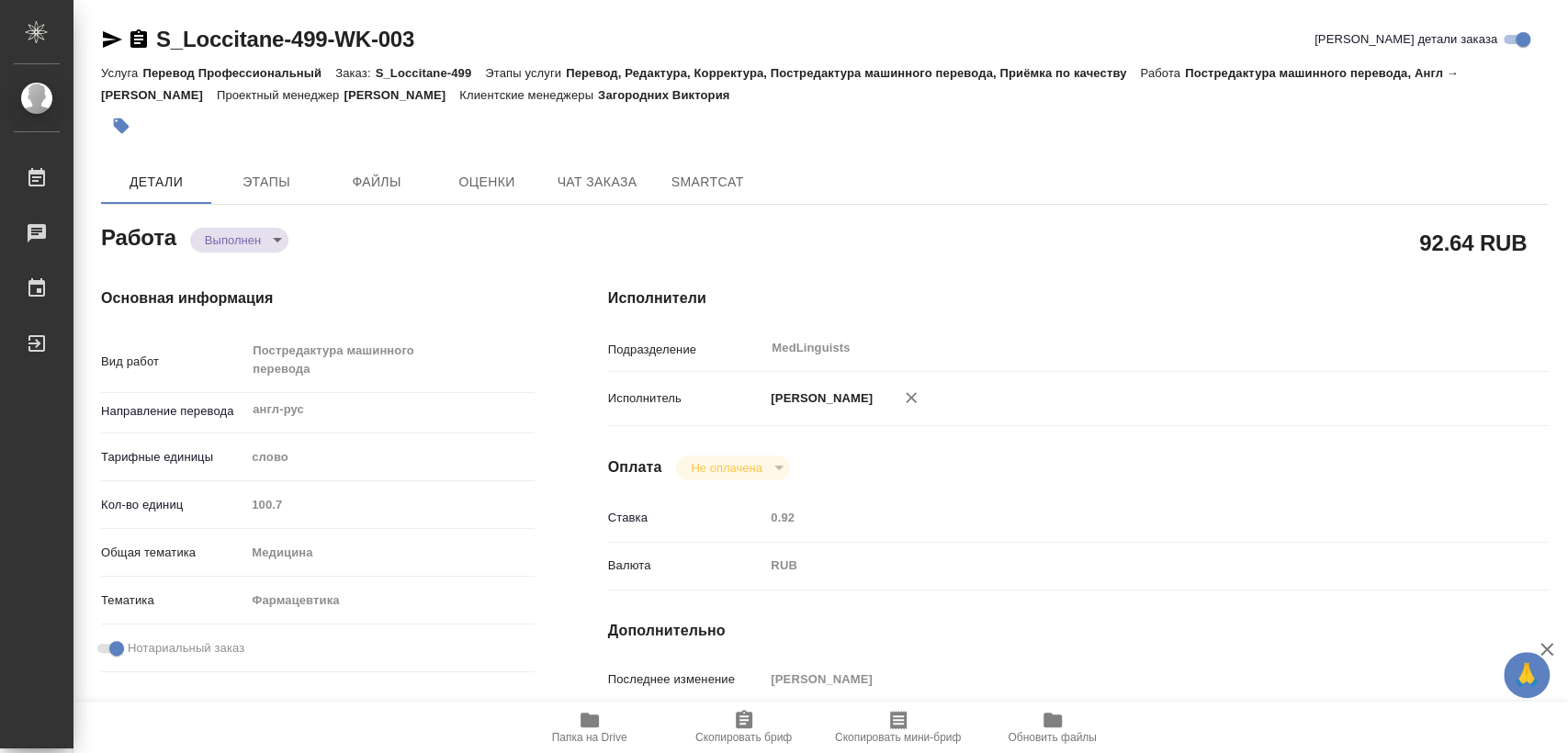
type textarea "x"
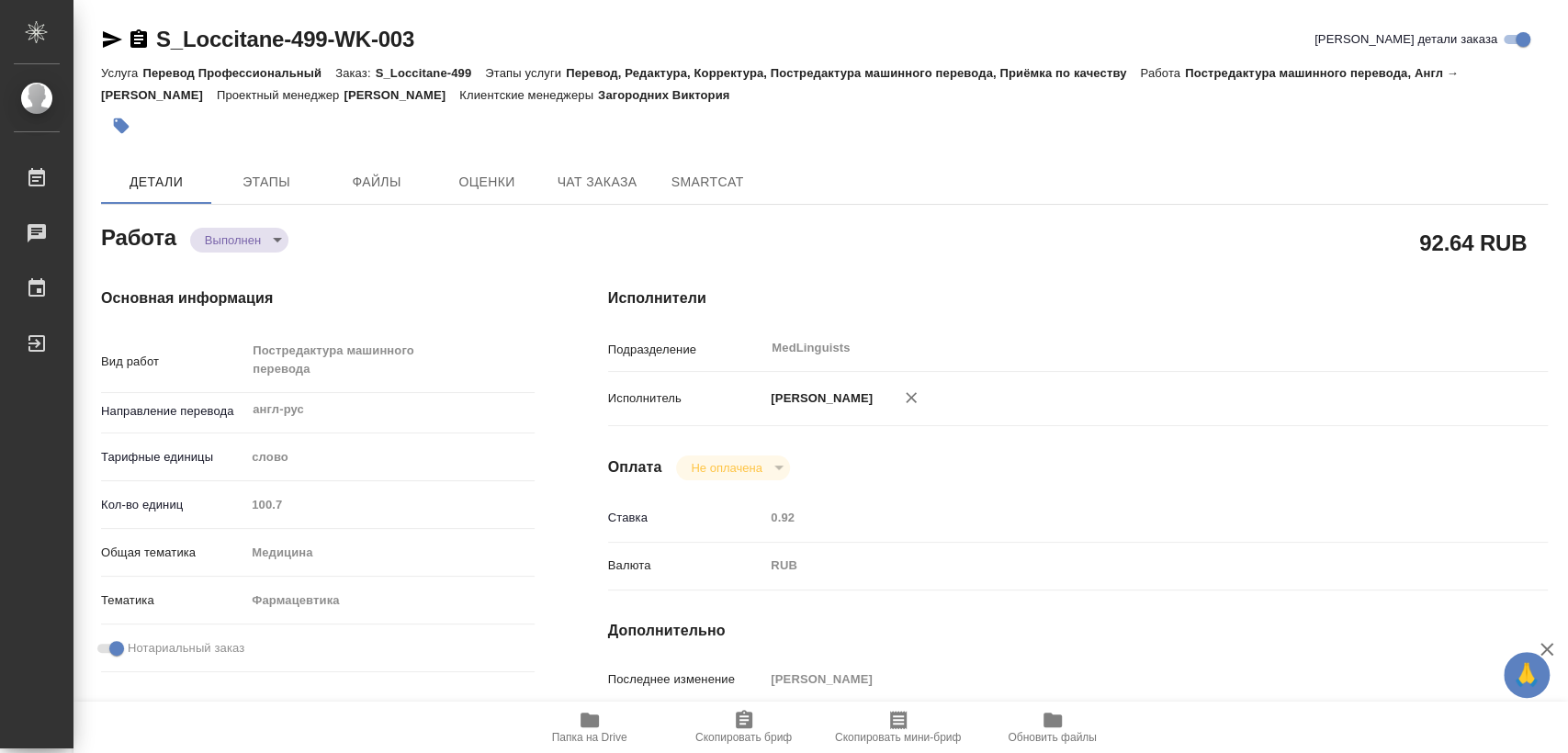
type textarea "x"
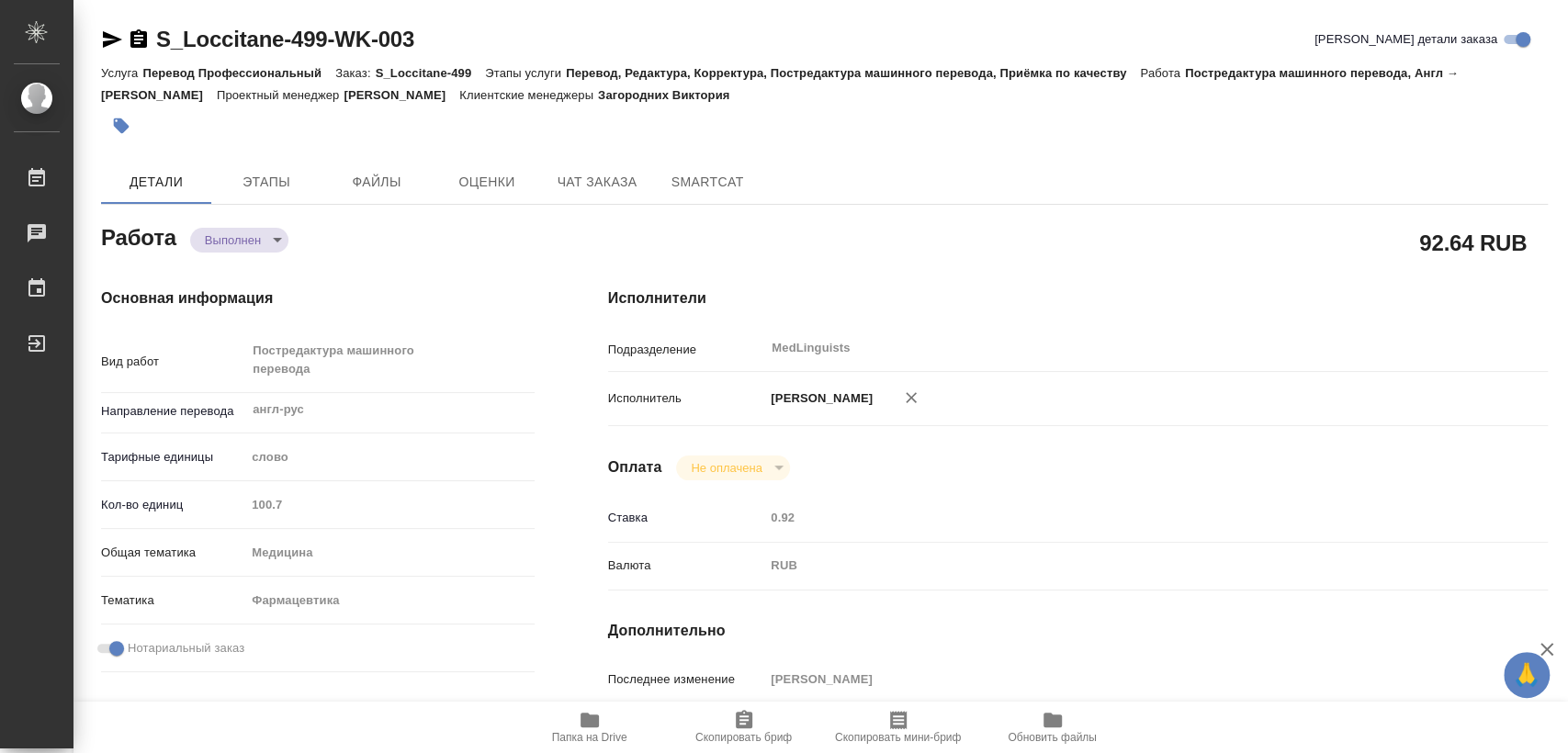
type textarea "x"
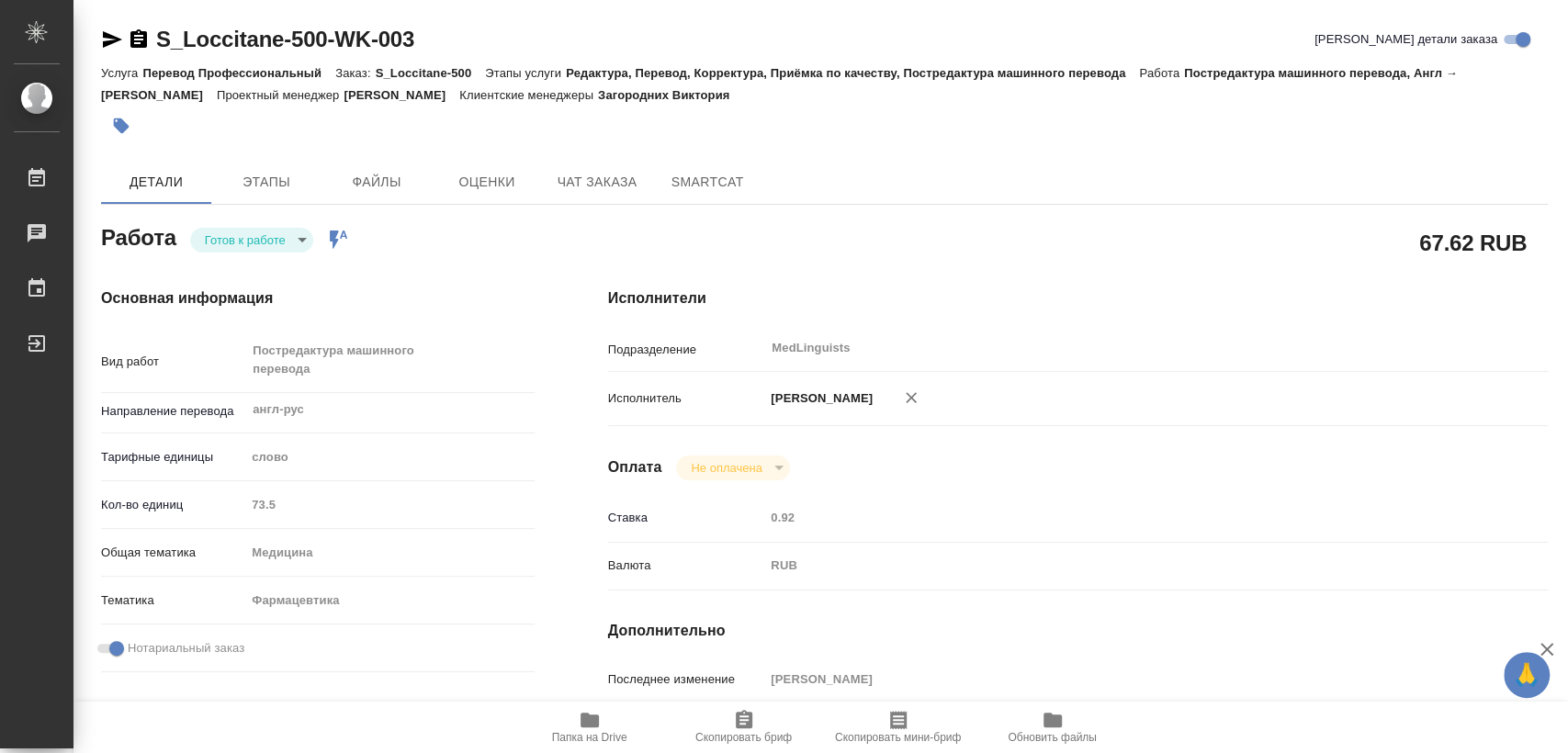
click at [575, 729] on span "Папка на Drive" at bounding box center [590, 726] width 133 height 35
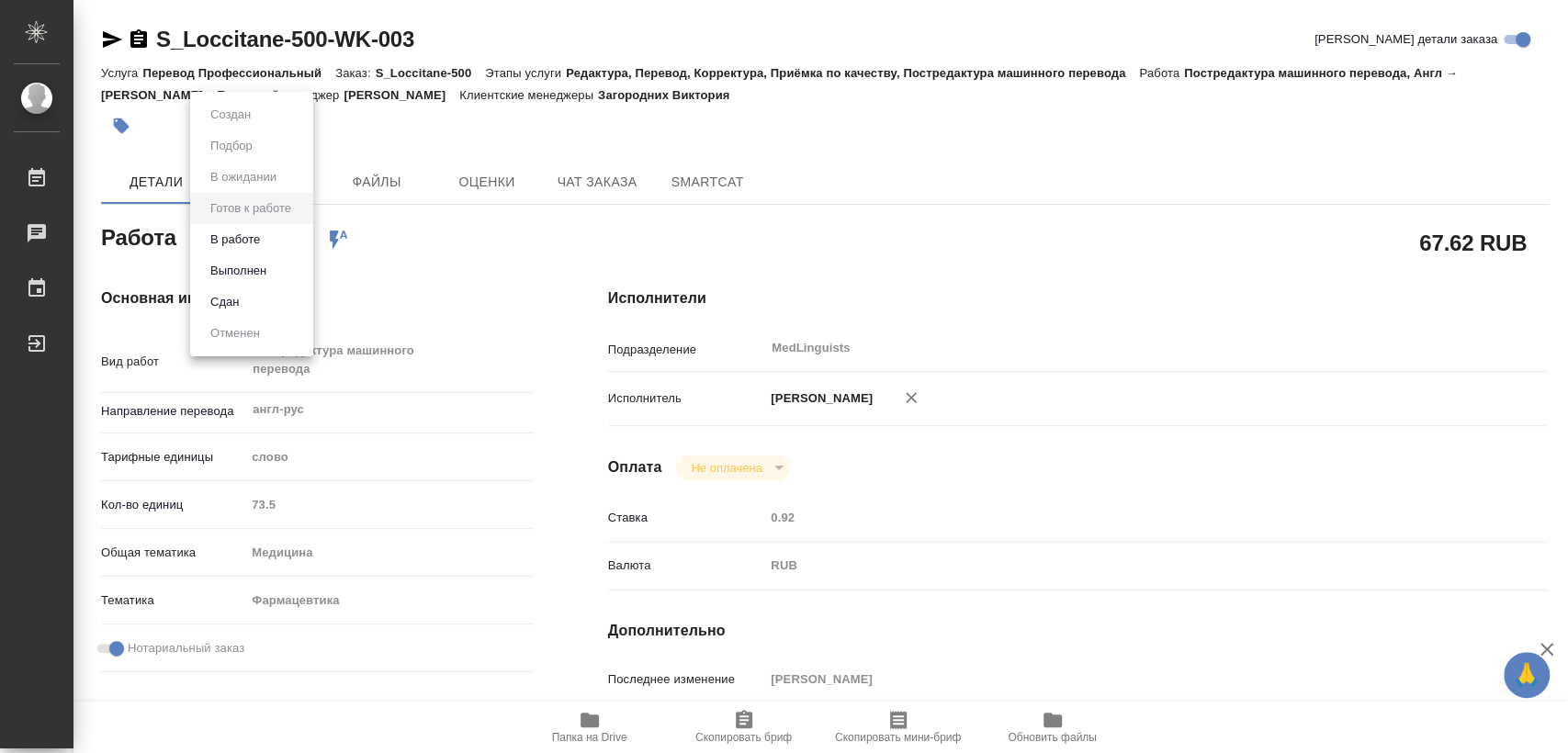
click at [289, 244] on body "🙏 .cls-1 fill:#fff; AWATERA Matveeva Elena Работы 0 Чаты График Выйти S_Loccita…" at bounding box center [784, 376] width 1568 height 753
click at [268, 274] on button "Выполнен" at bounding box center [238, 271] width 67 height 21
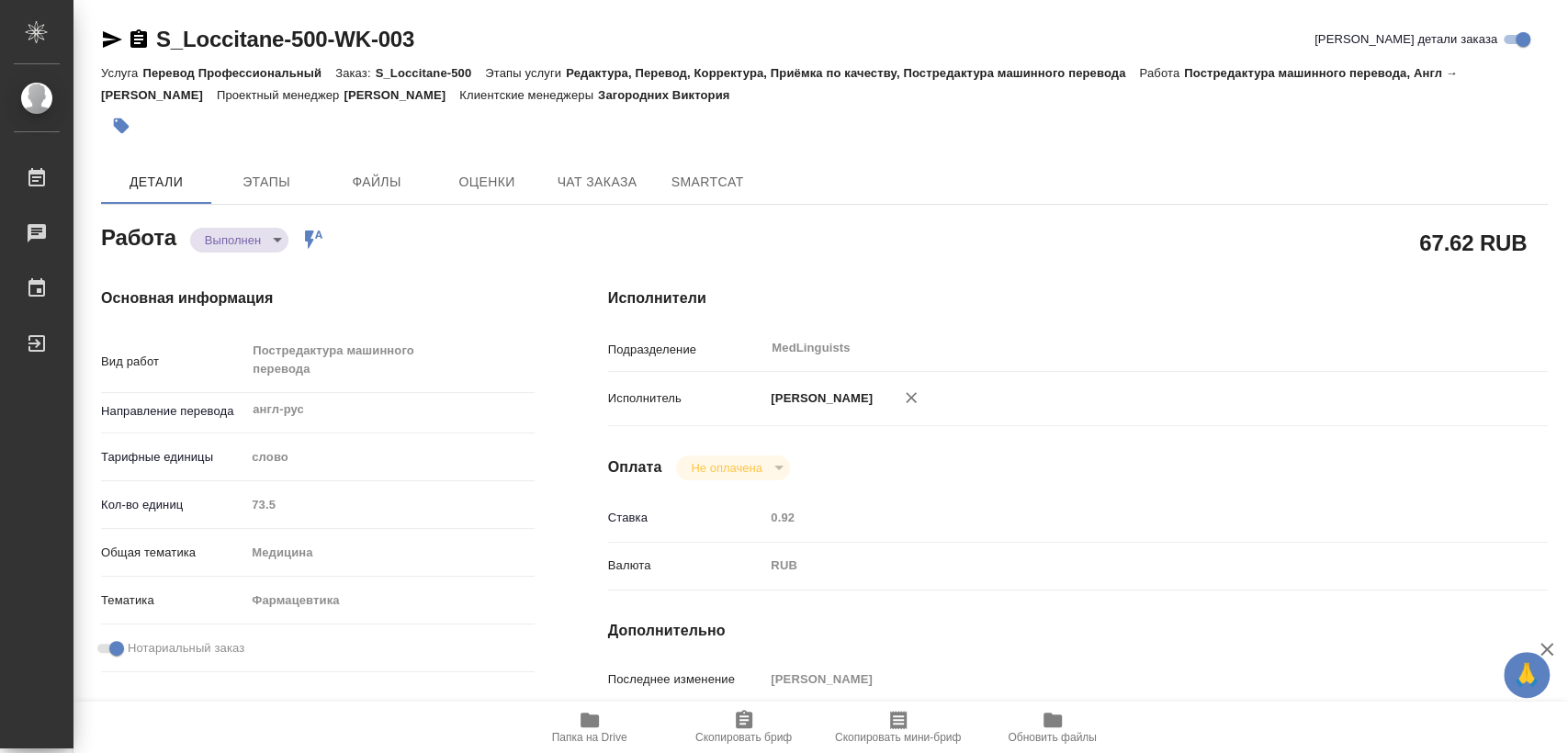
type textarea "x"
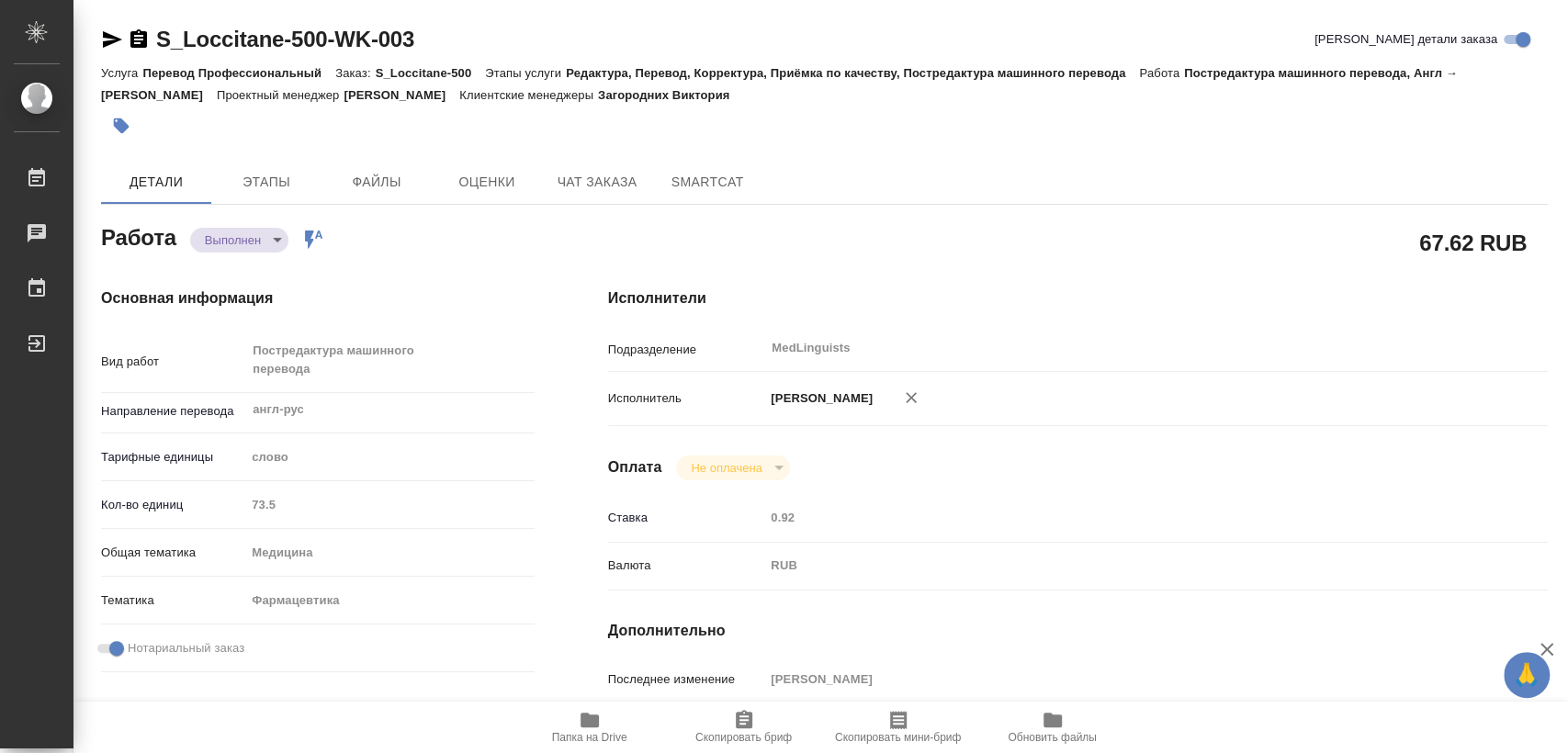
type textarea "x"
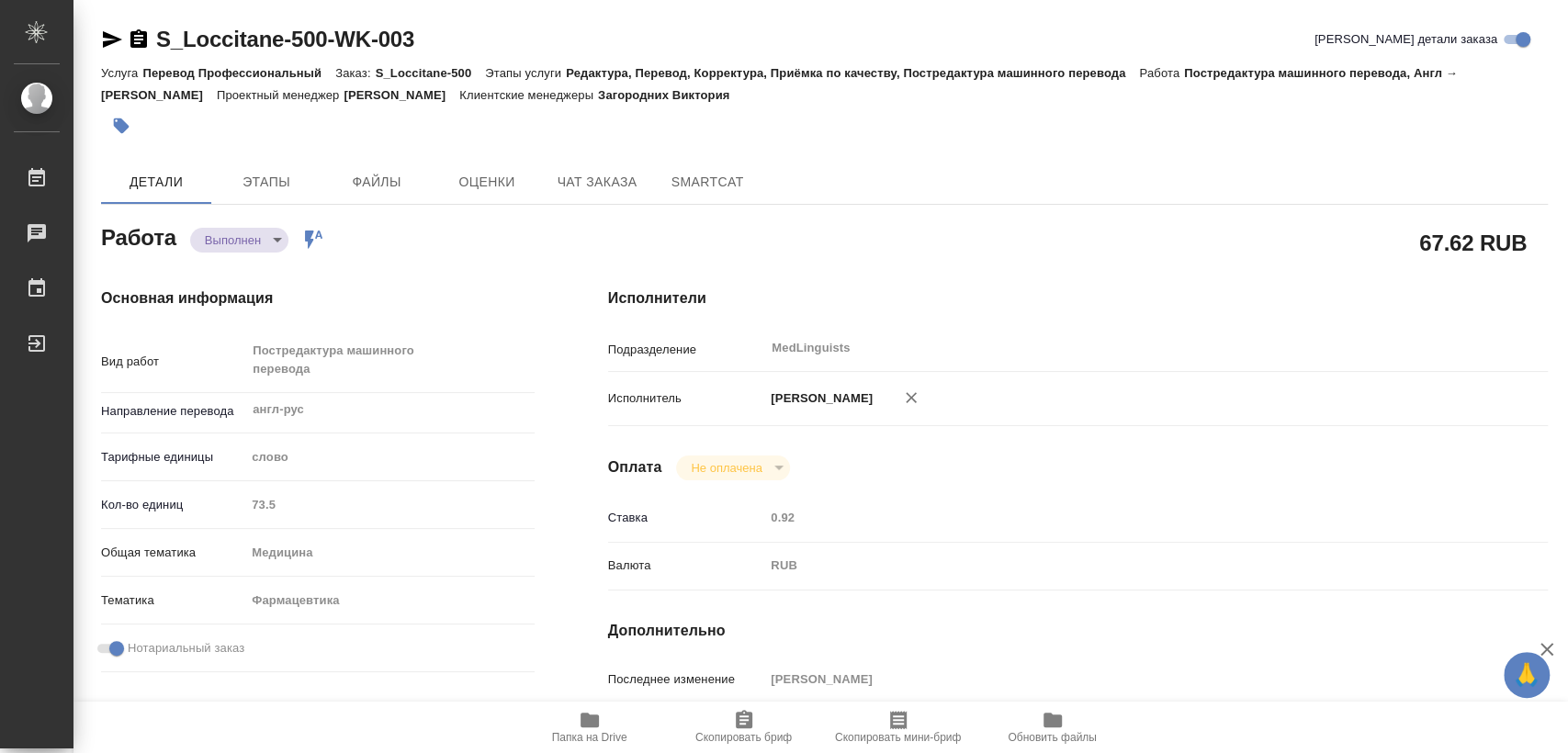
type textarea "x"
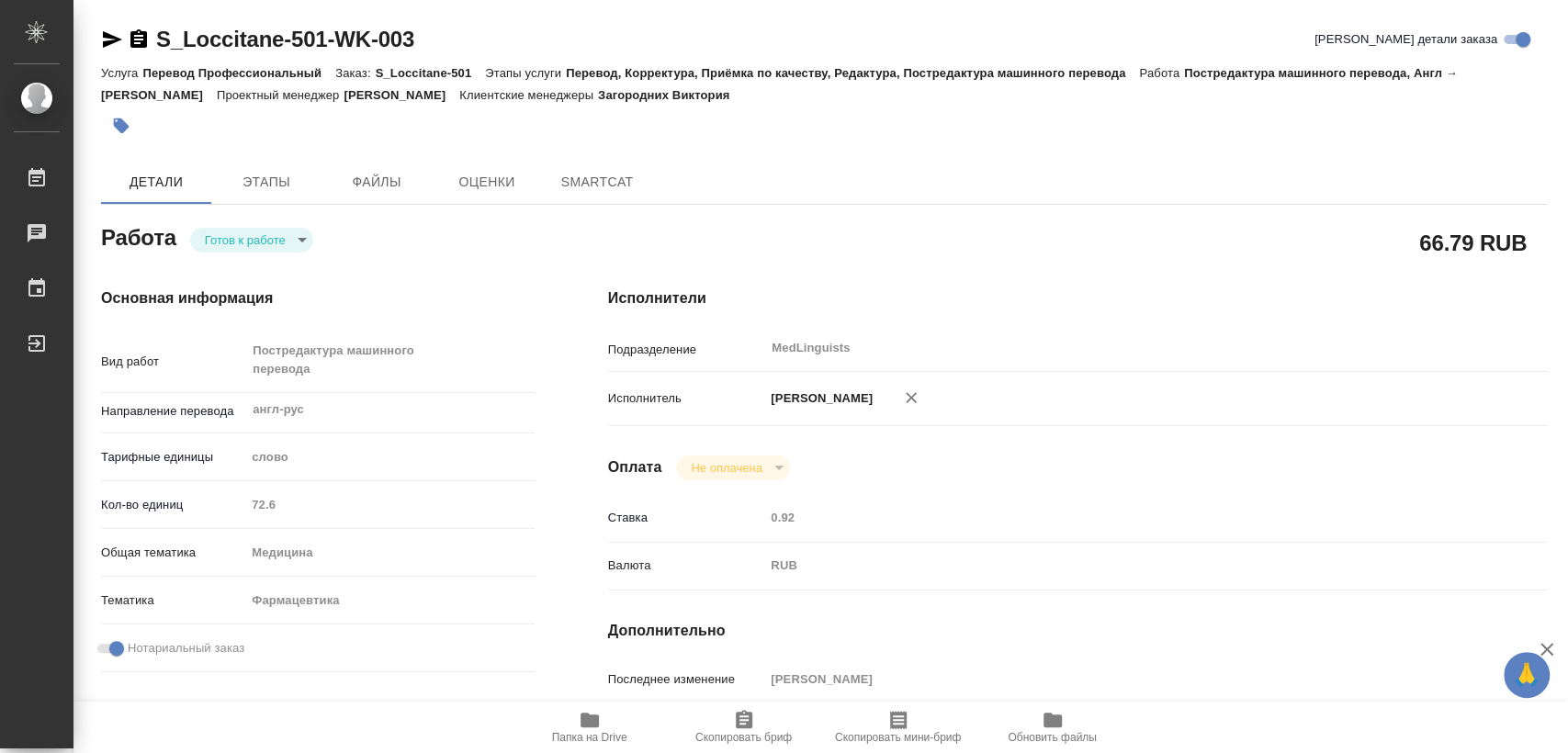
type textarea "x"
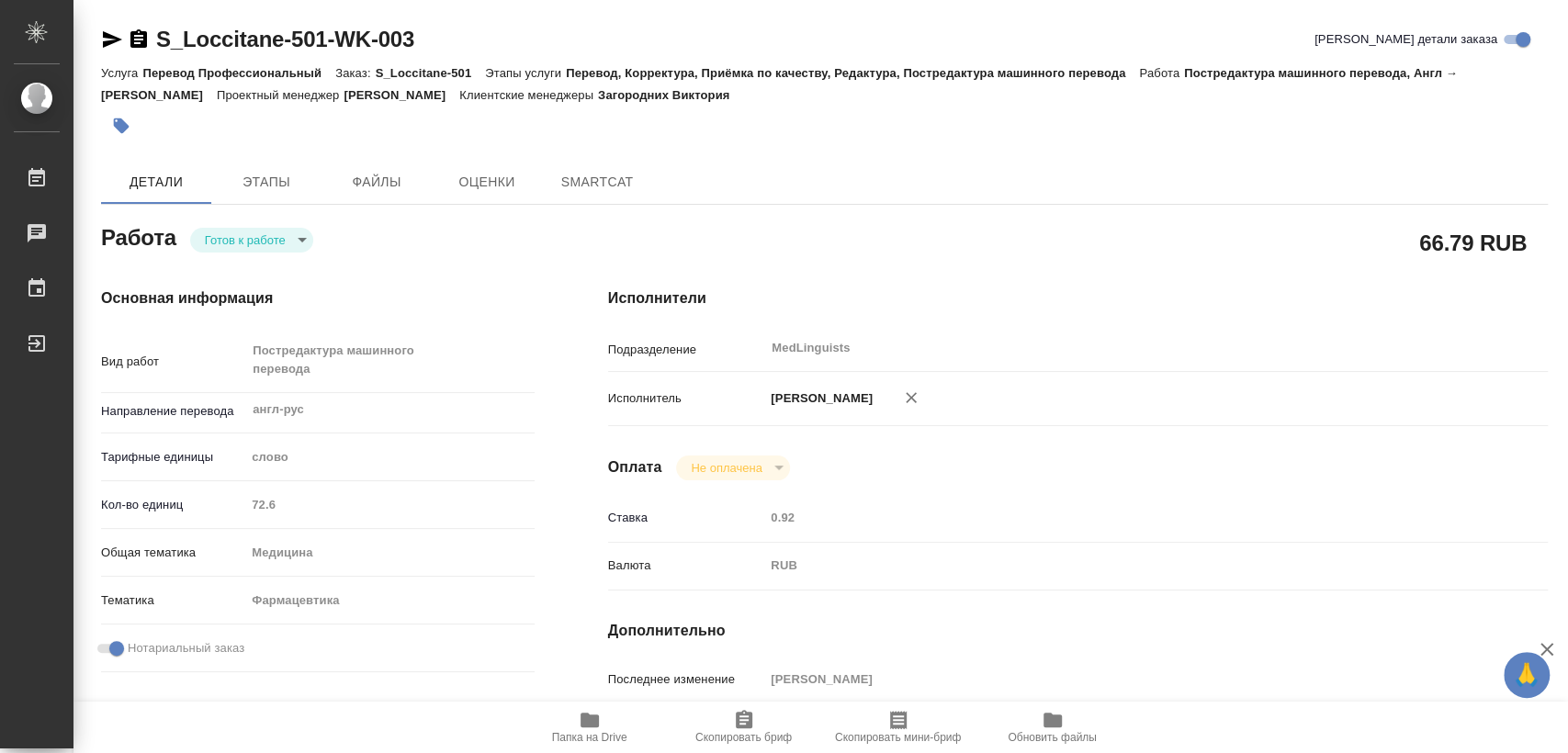
type textarea "x"
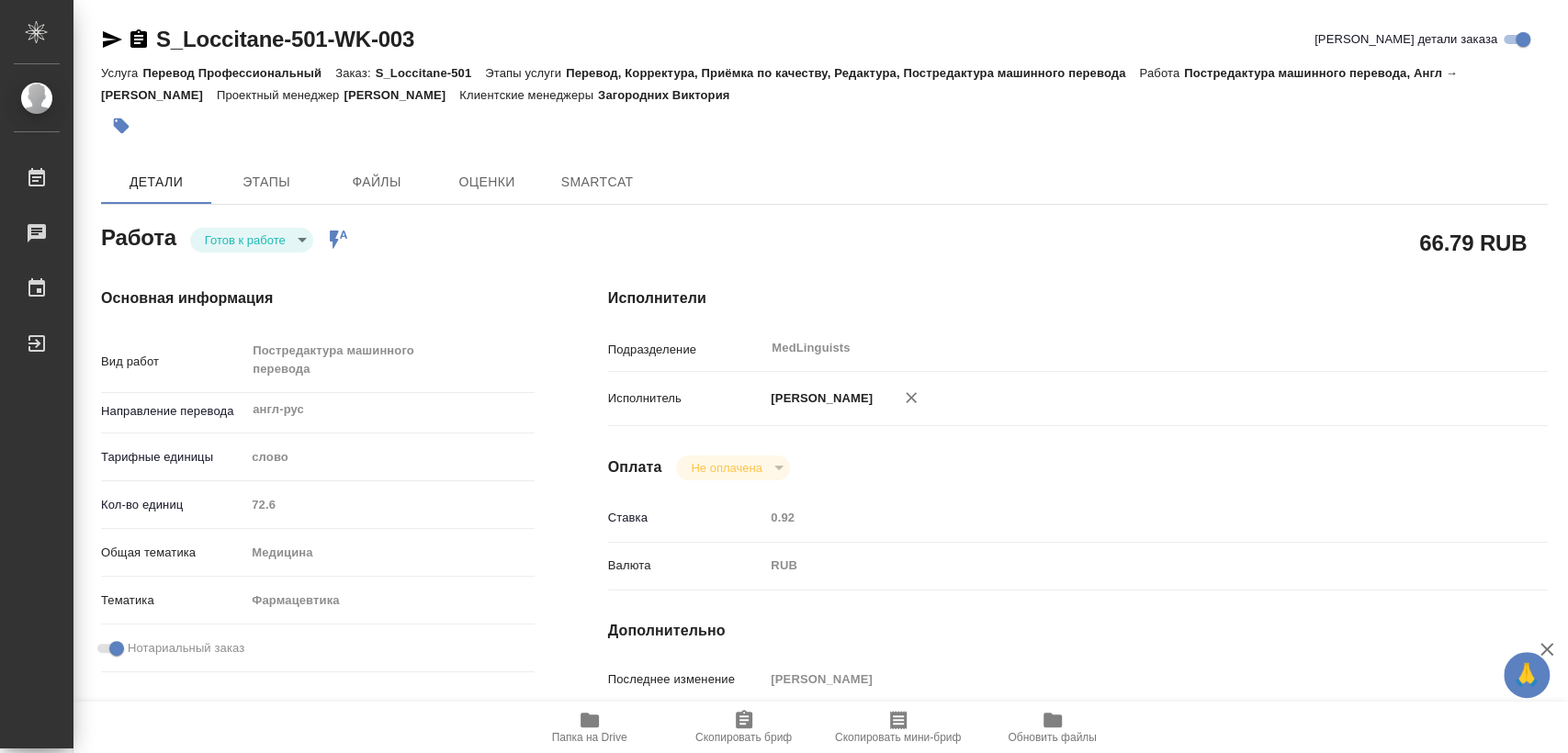
type textarea "x"
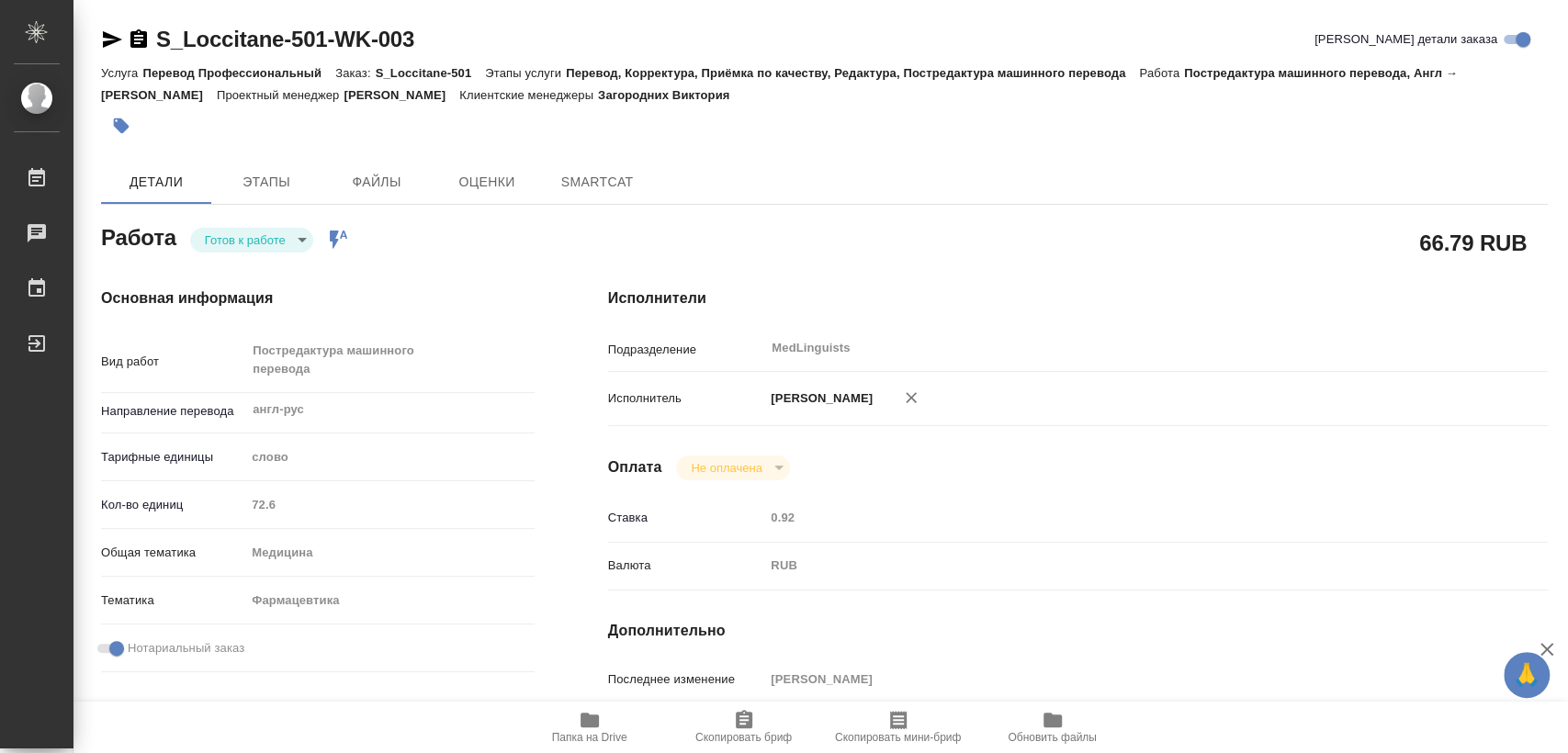
type textarea "x"
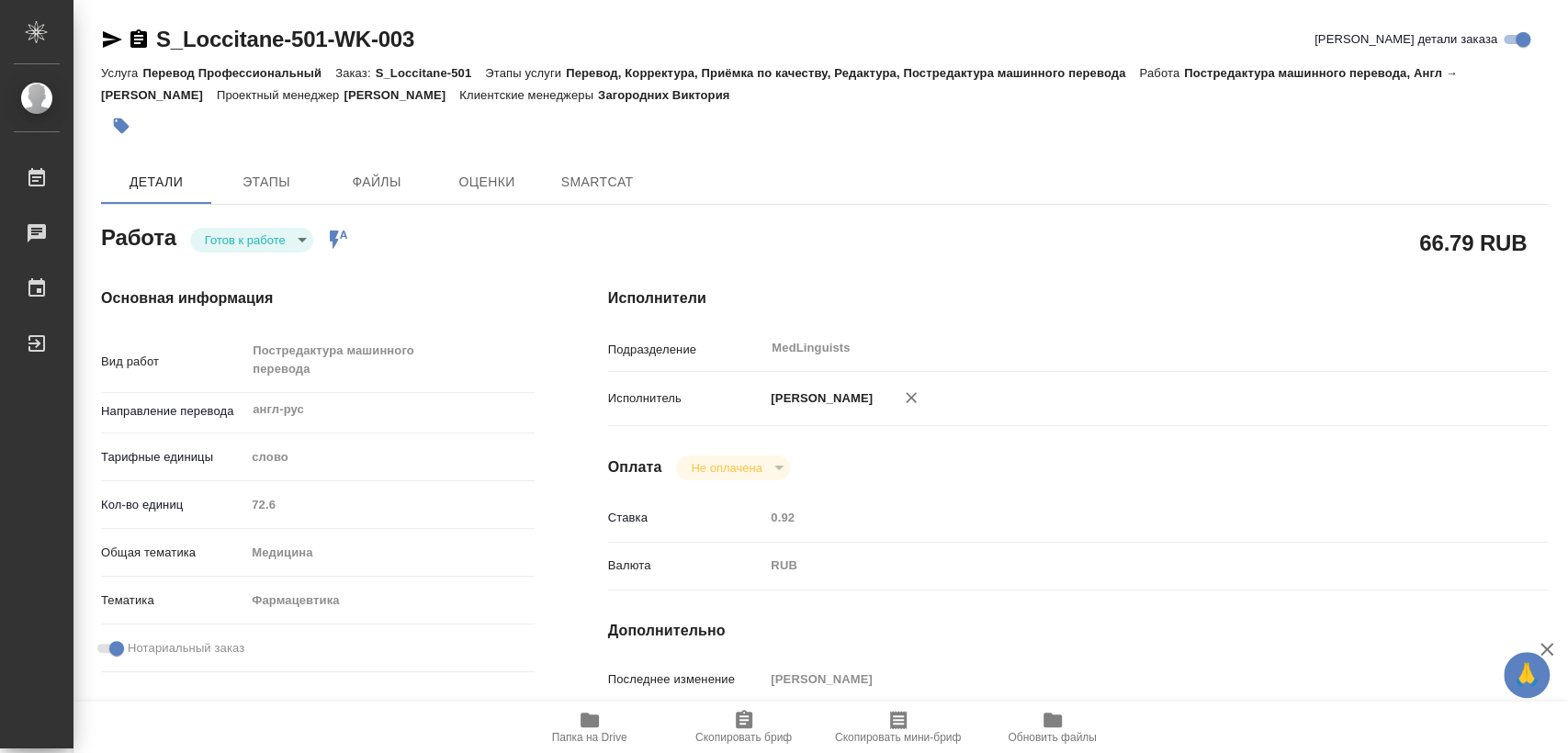
click at [575, 732] on span "Папка на Drive" at bounding box center [590, 738] width 76 height 13
type textarea "x"
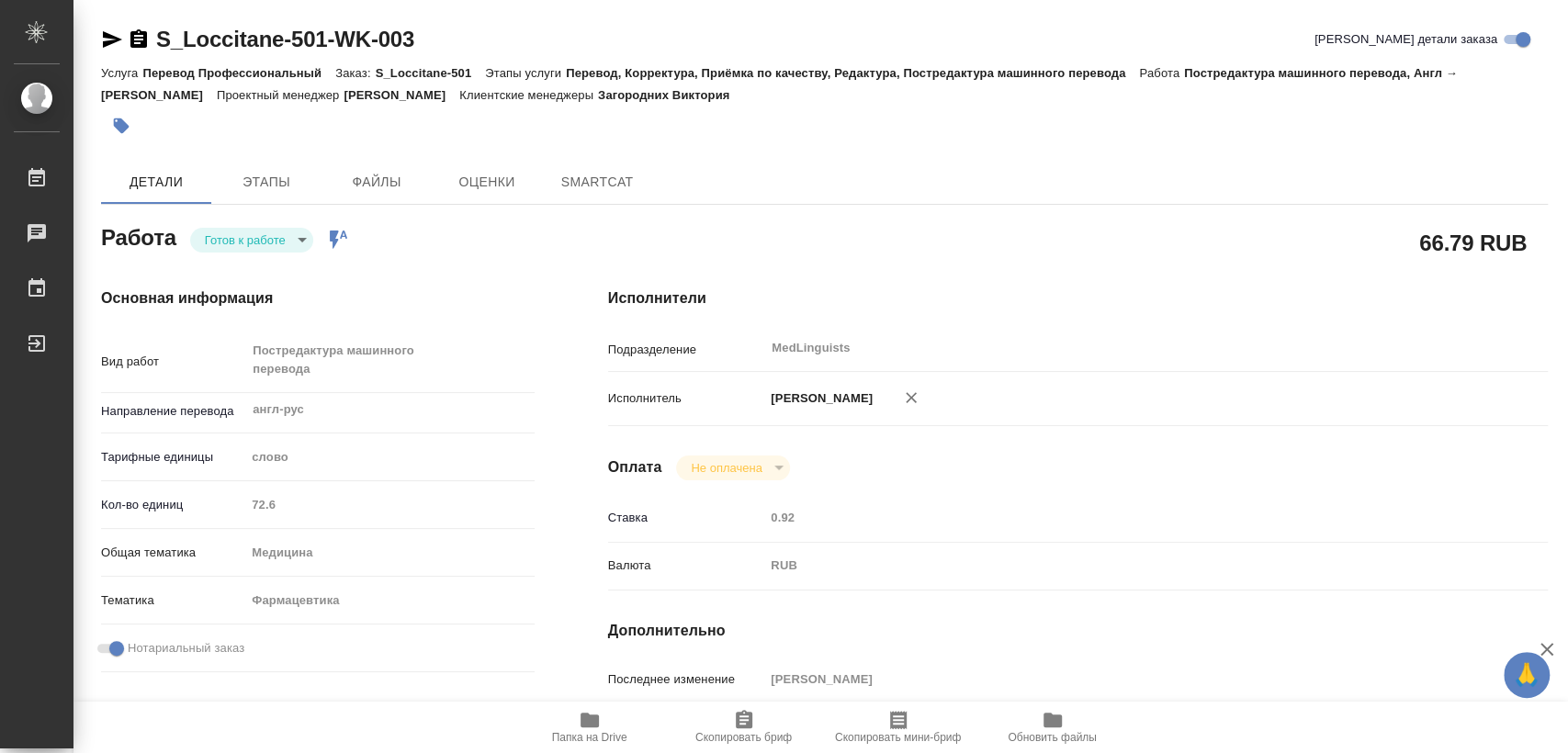
type textarea "x"
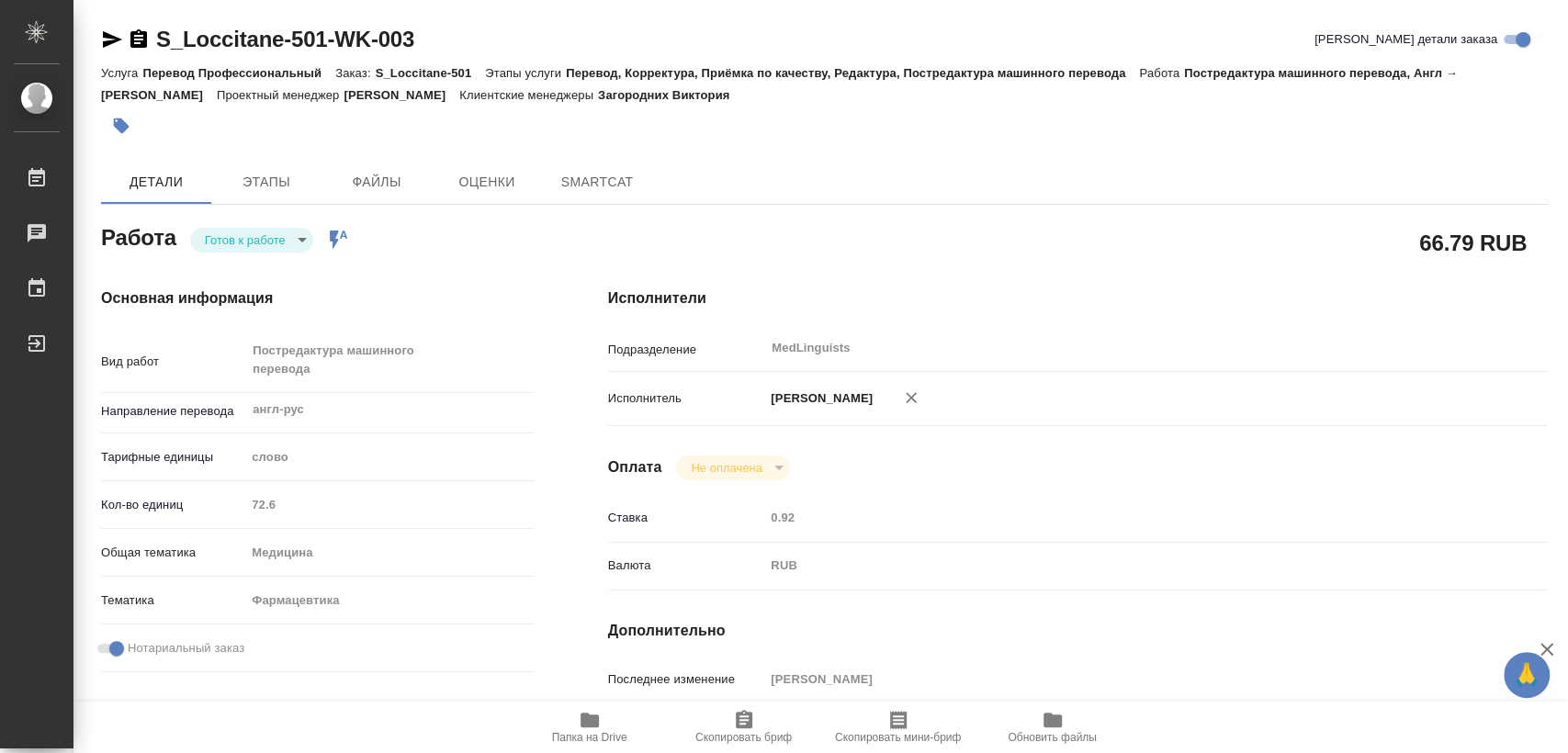
type textarea "x"
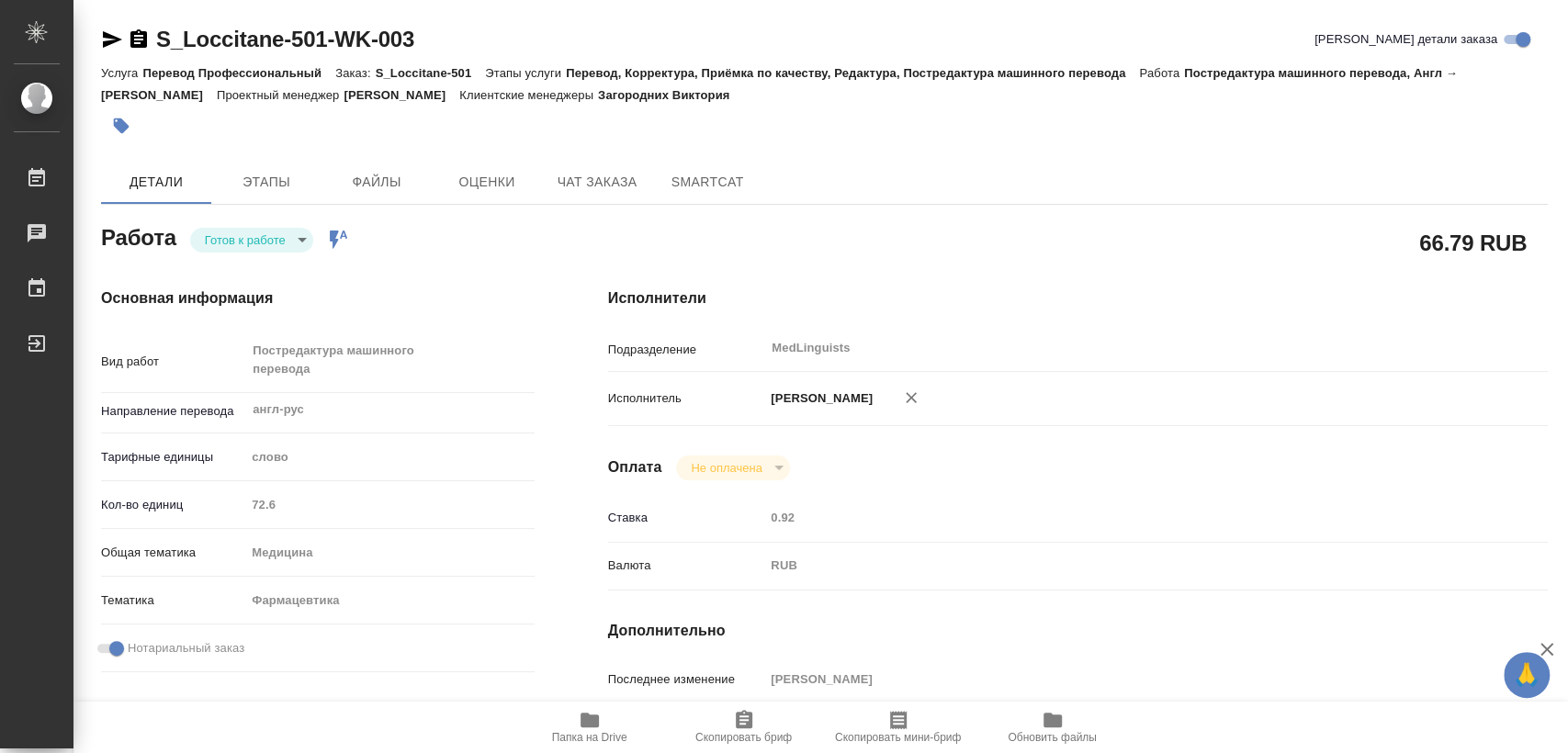
type textarea "x"
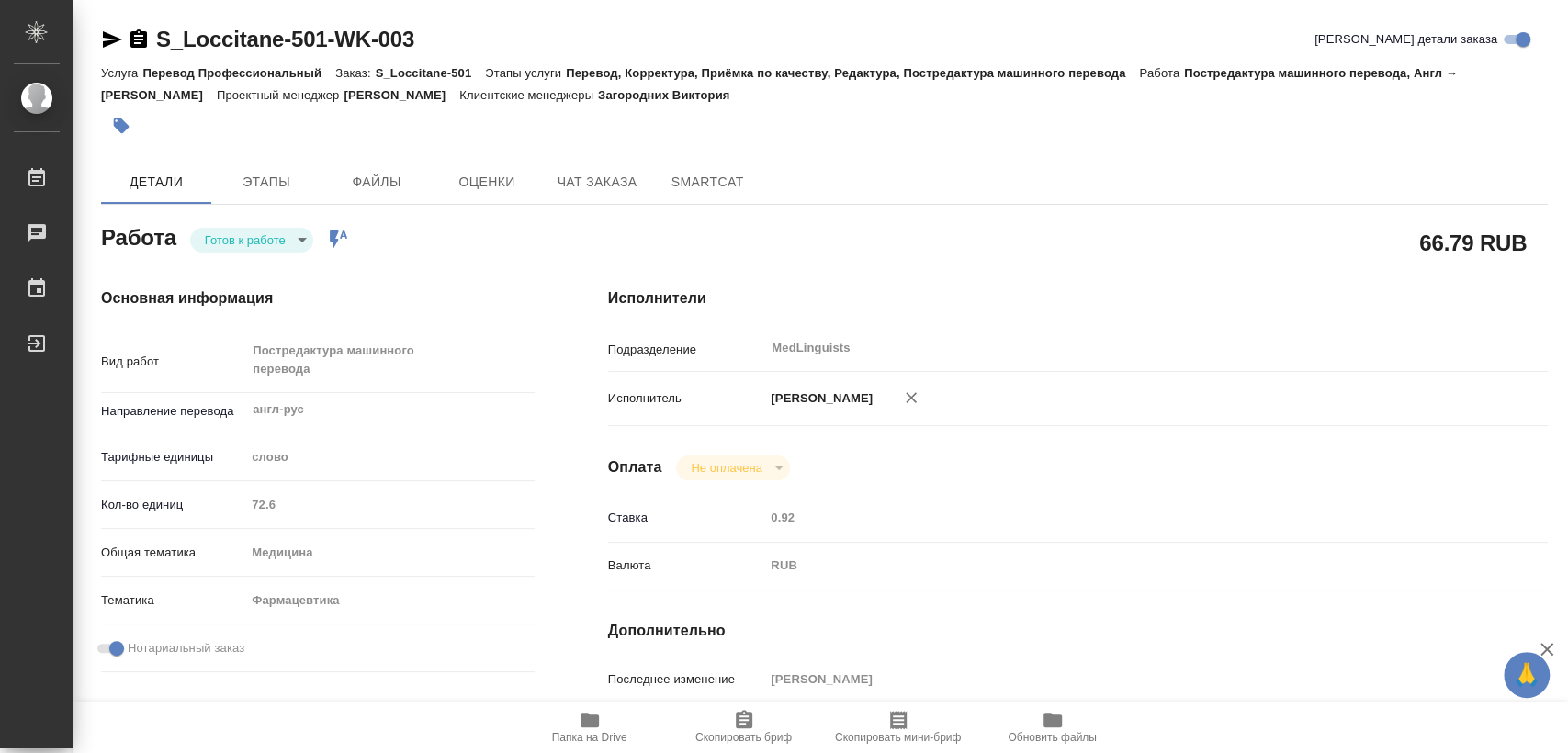
type textarea "x"
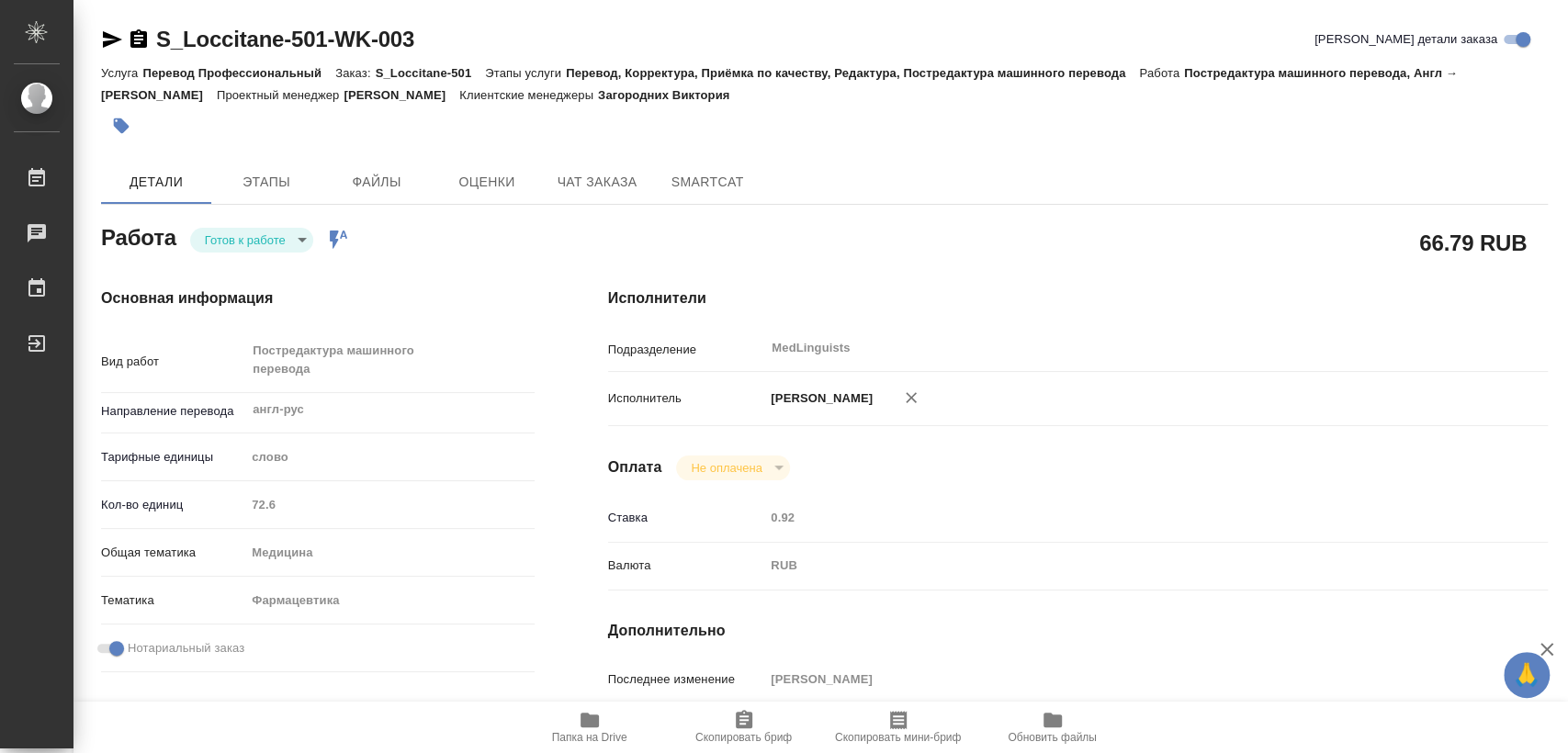
type textarea "x"
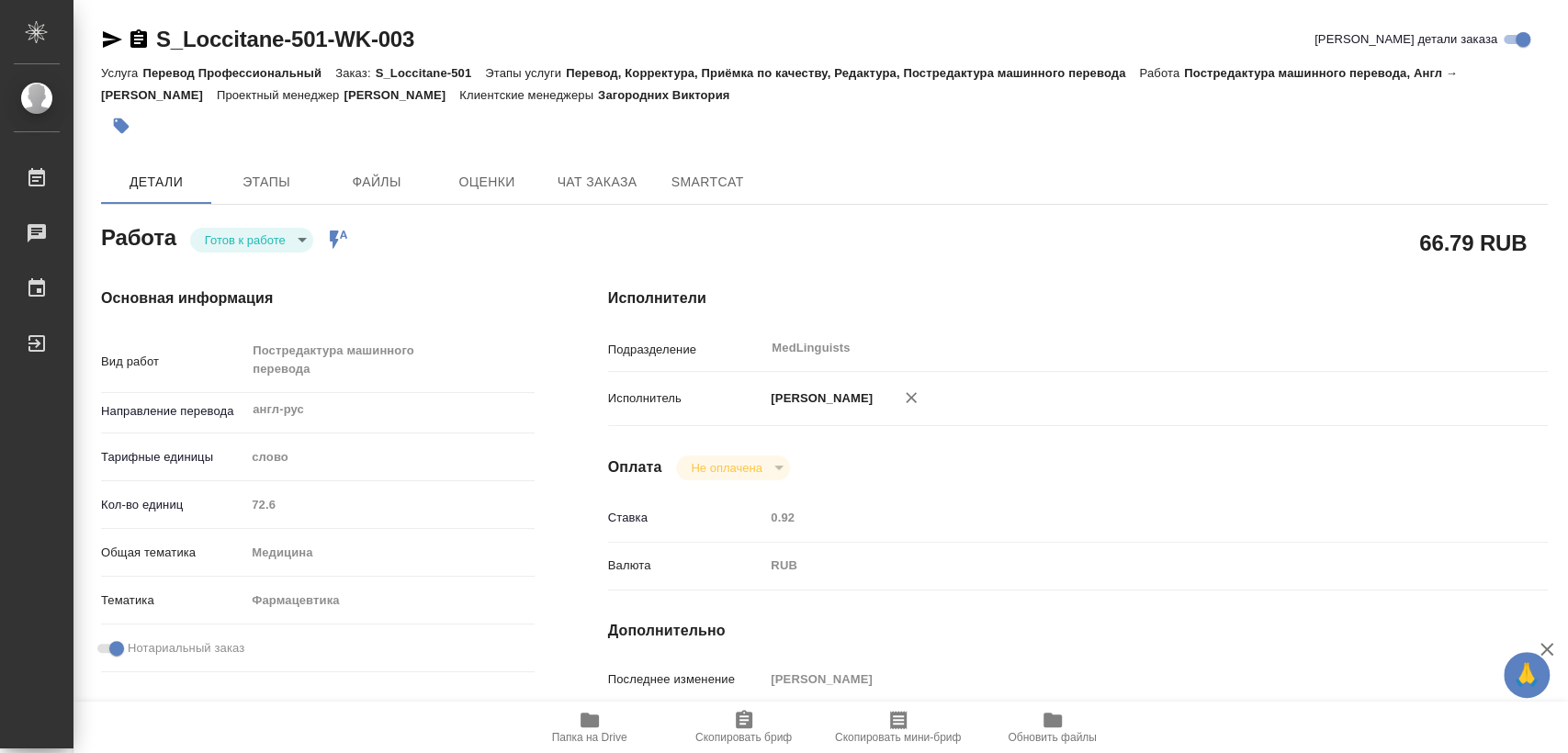
type textarea "x"
click at [266, 235] on body "🙏 .cls-1 fill:#fff; AWATERA [PERSON_NAME] 0 Чаты График Выйти S_Loccitane-501-W…" at bounding box center [784, 376] width 1568 height 753
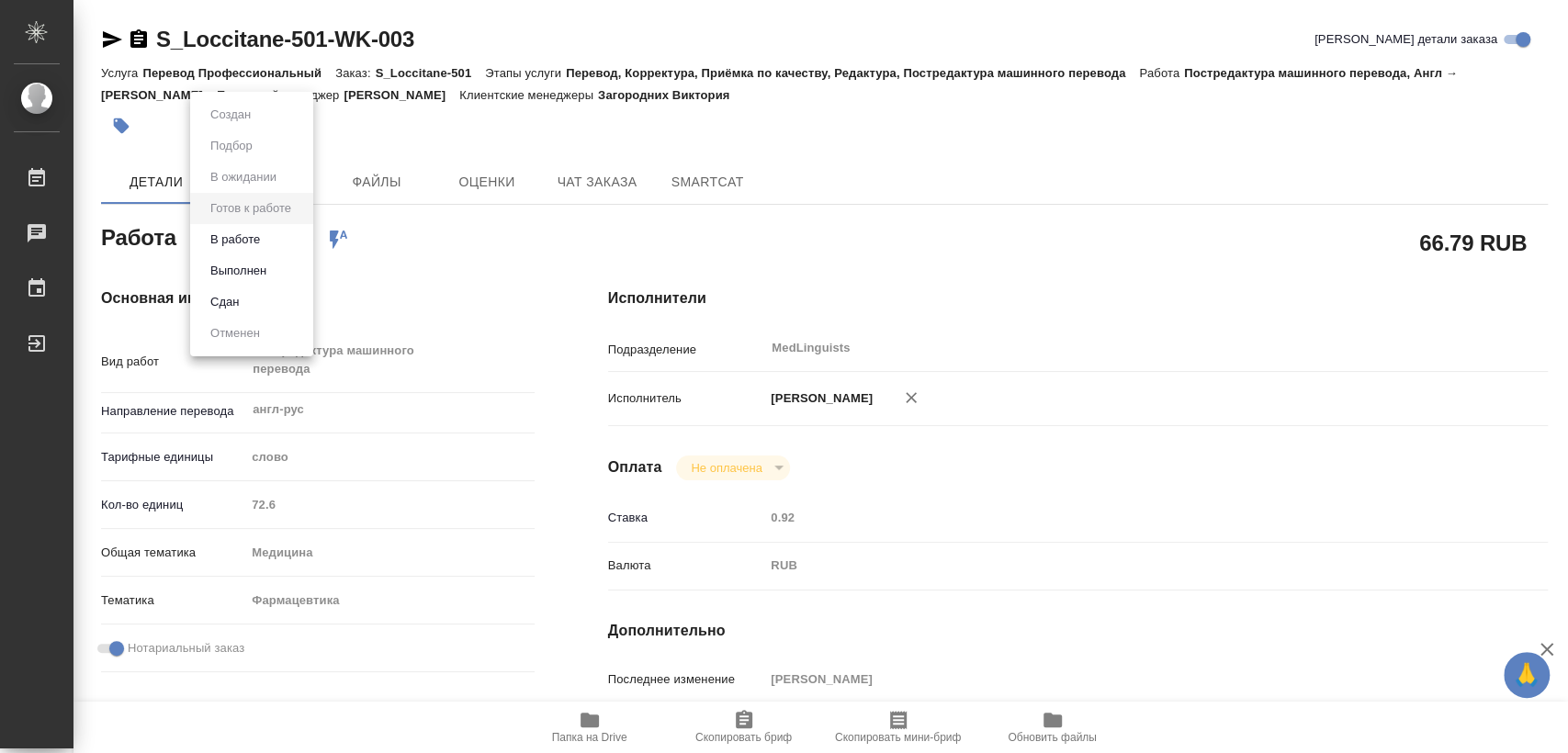
click at [275, 269] on li "Выполнен" at bounding box center [251, 270] width 123 height 31
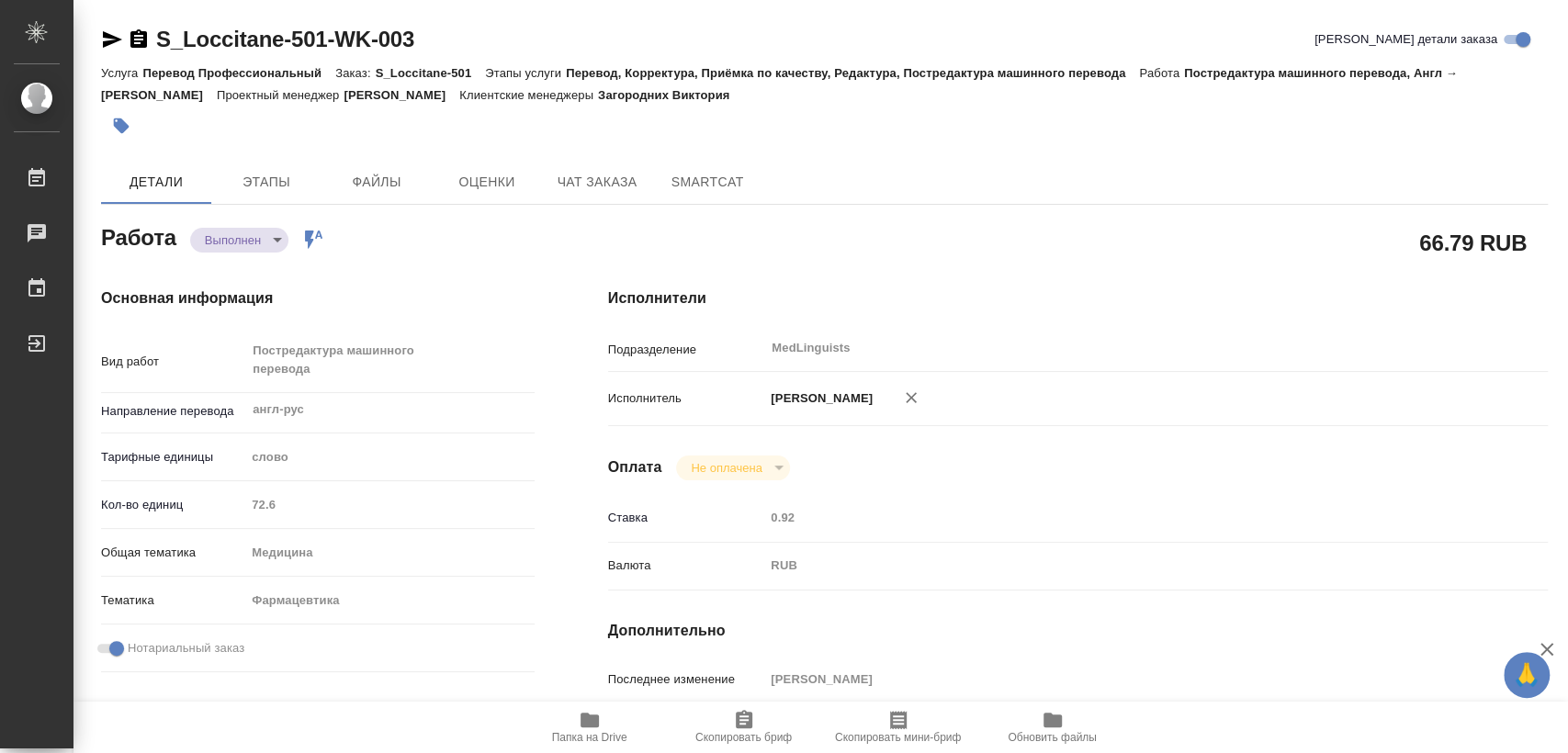
type textarea "x"
